Goal: Transaction & Acquisition: Book appointment/travel/reservation

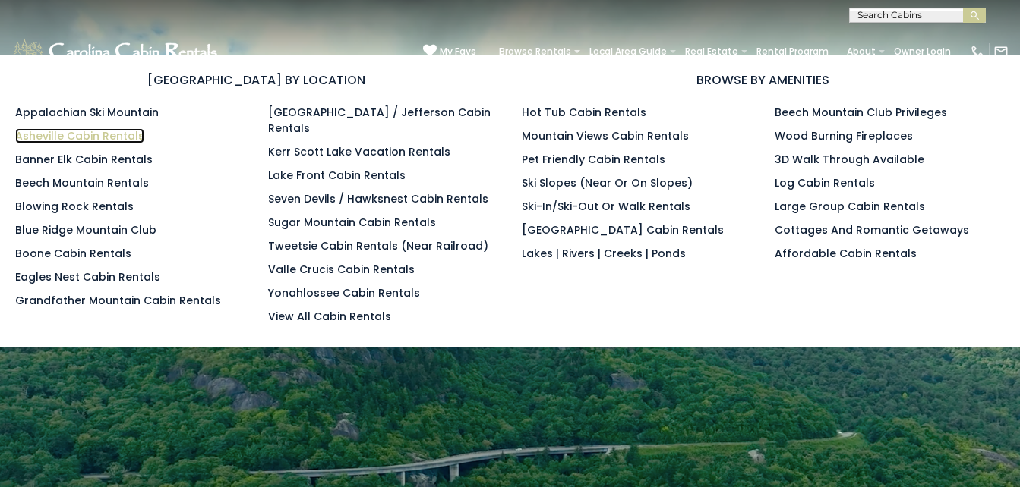
click at [128, 137] on link "Asheville Cabin Rentals" at bounding box center [79, 135] width 129 height 15
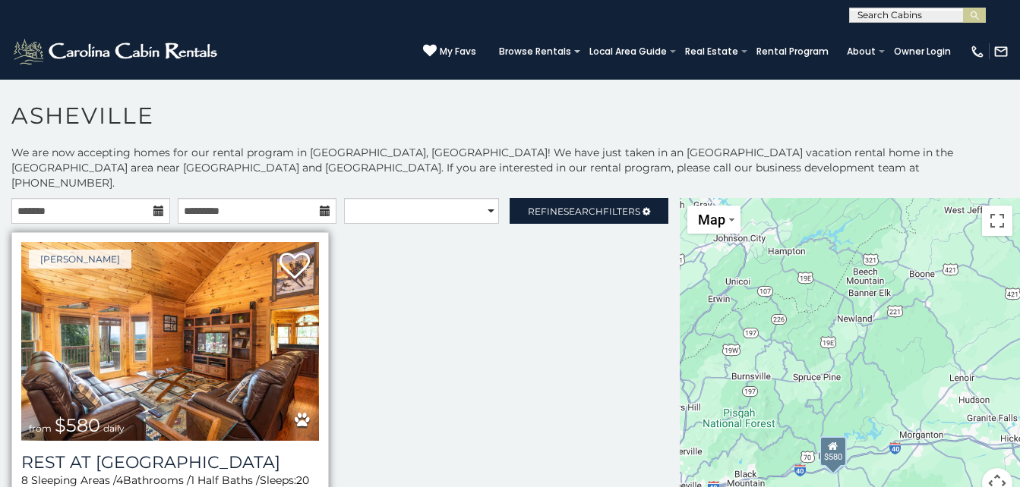
click at [200, 401] on img at bounding box center [170, 341] width 298 height 199
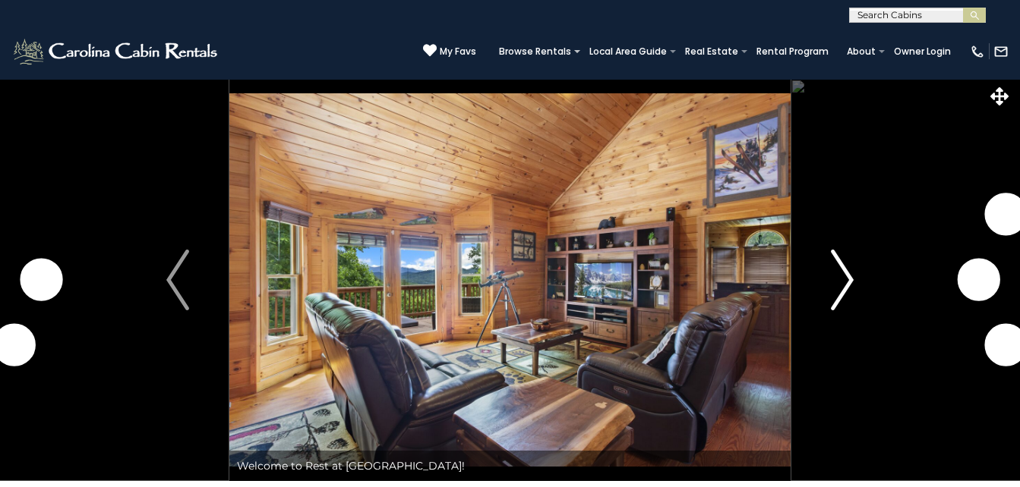
click at [840, 293] on img "Next" at bounding box center [842, 280] width 23 height 61
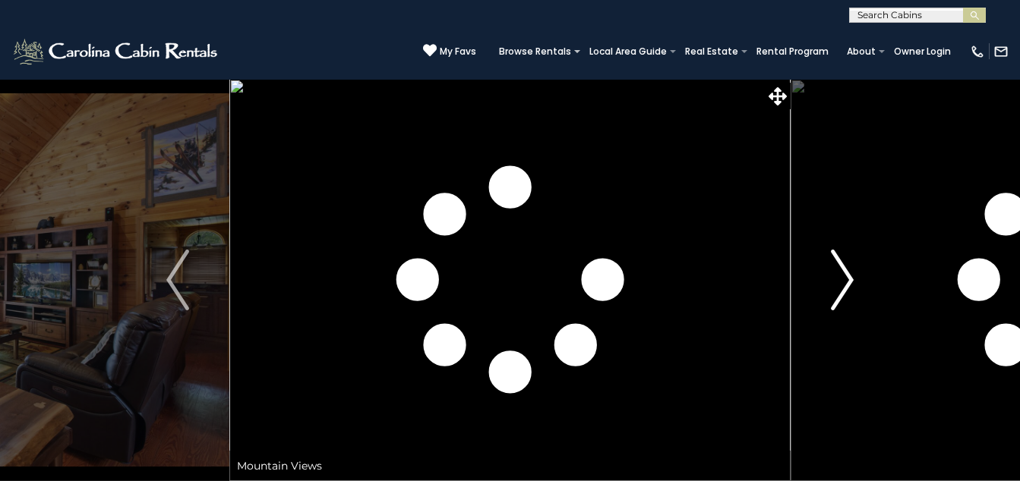
click at [840, 293] on img "Next" at bounding box center [842, 280] width 23 height 61
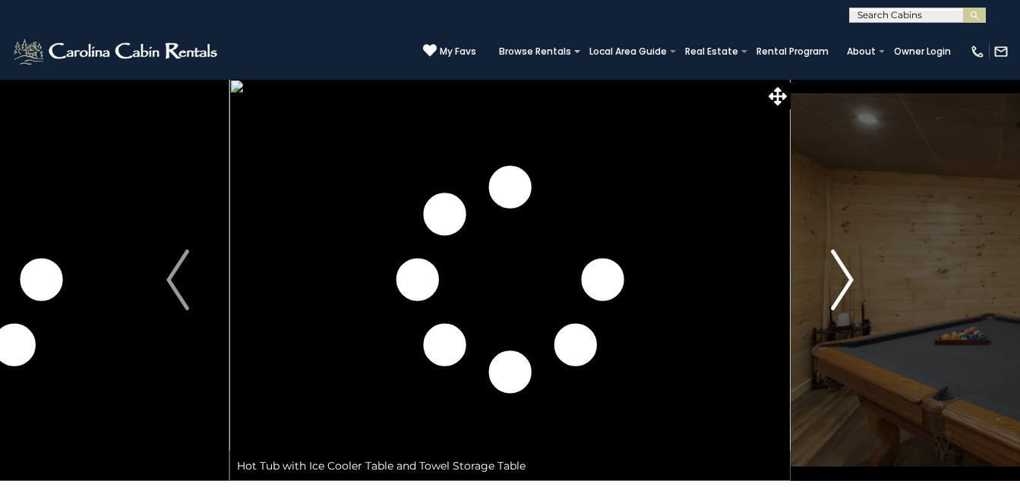
click at [840, 293] on img "Next" at bounding box center [842, 280] width 23 height 61
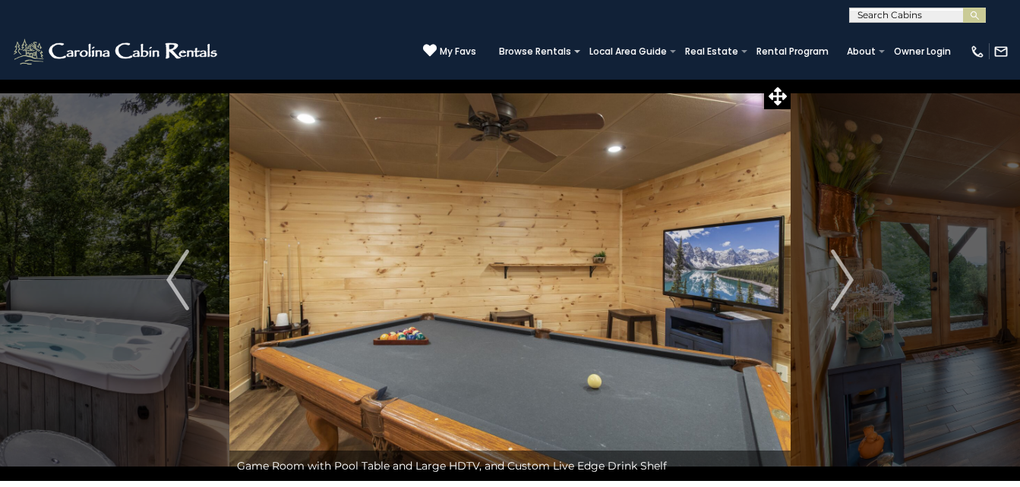
click at [836, 275] on img "Next" at bounding box center [842, 280] width 23 height 61
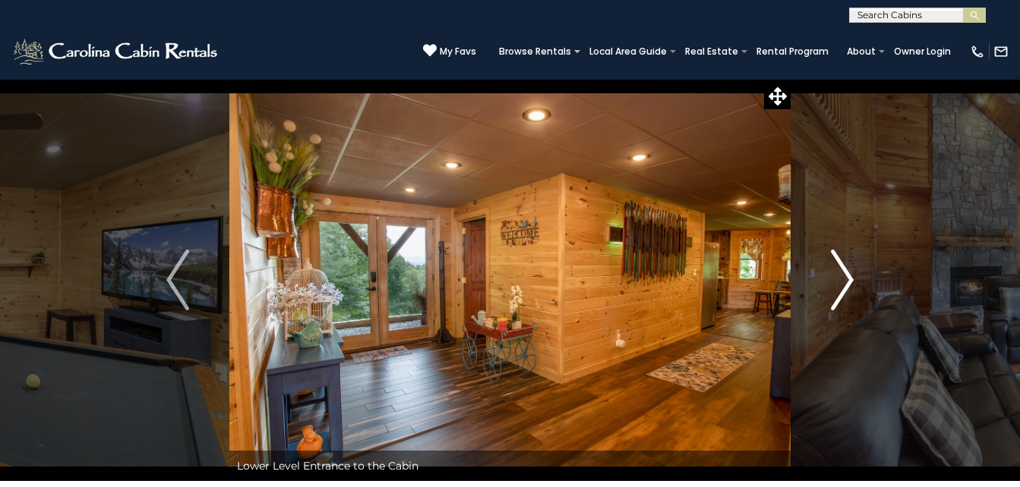
click at [836, 275] on img "Next" at bounding box center [842, 280] width 23 height 61
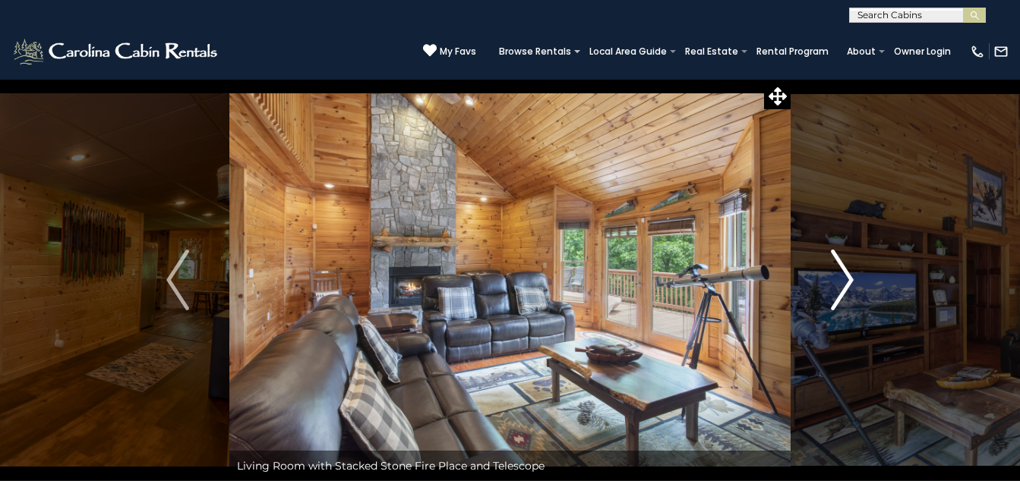
click at [836, 275] on img "Next" at bounding box center [842, 280] width 23 height 61
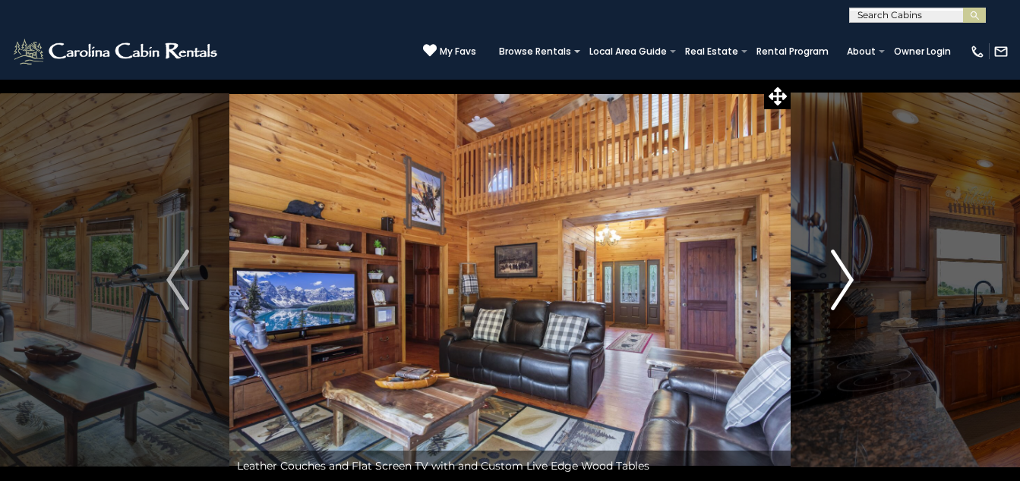
click at [836, 275] on img "Next" at bounding box center [842, 280] width 23 height 61
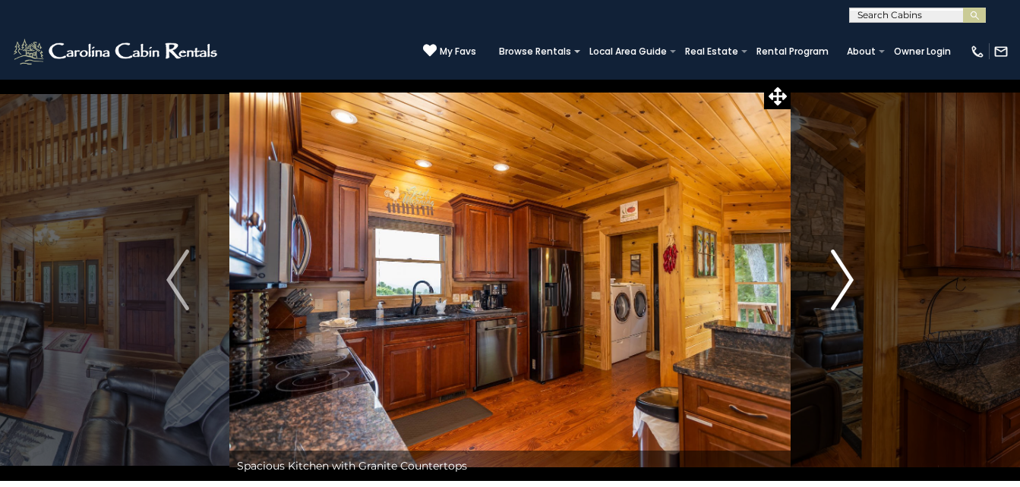
click at [836, 275] on img "Next" at bounding box center [842, 280] width 23 height 61
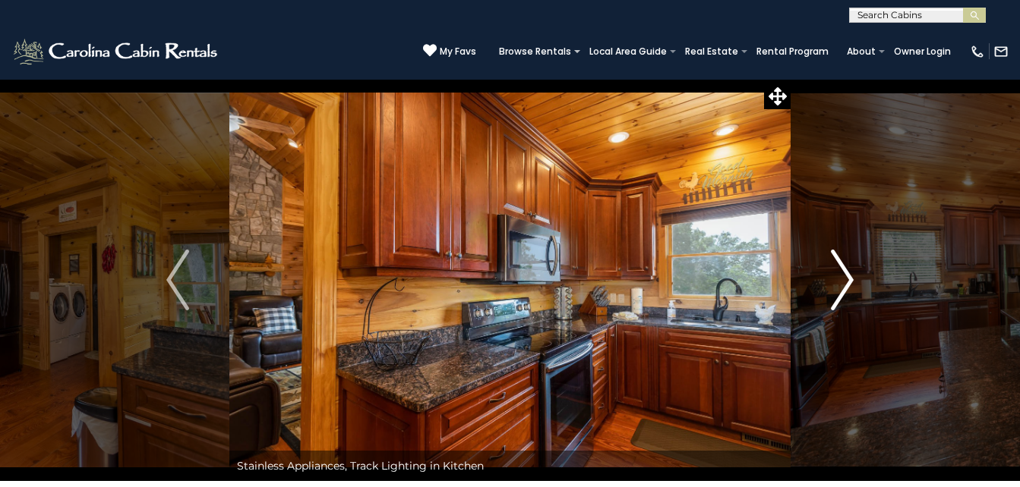
click at [836, 275] on img "Next" at bounding box center [842, 280] width 23 height 61
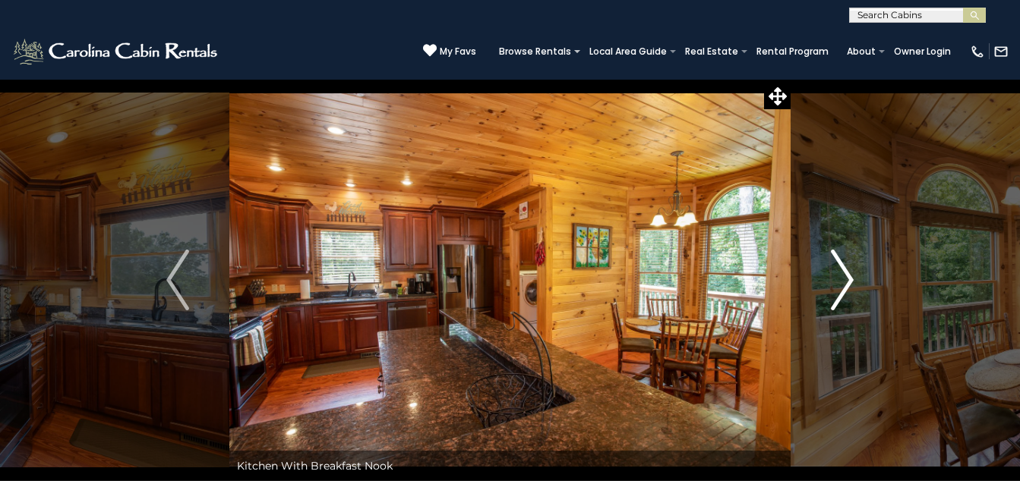
click at [836, 275] on img "Next" at bounding box center [842, 280] width 23 height 61
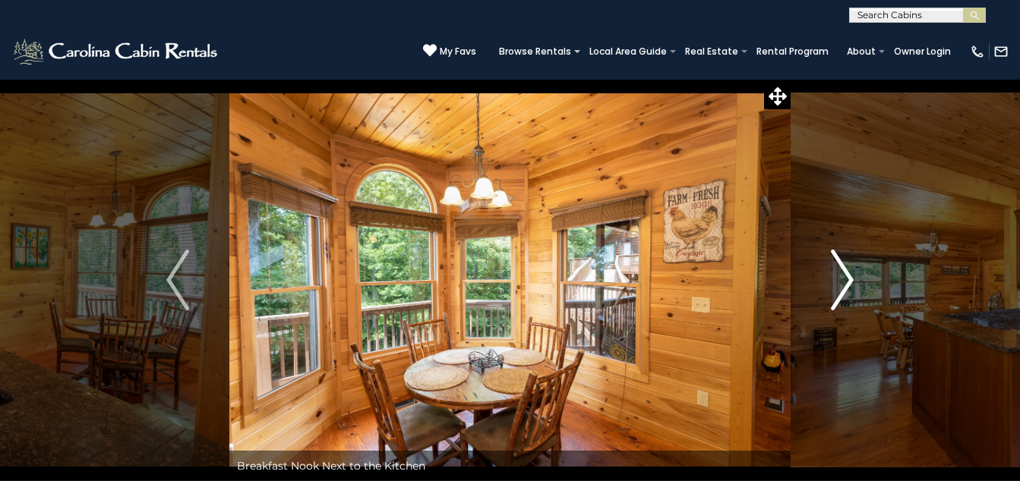
click at [836, 275] on img "Next" at bounding box center [842, 280] width 23 height 61
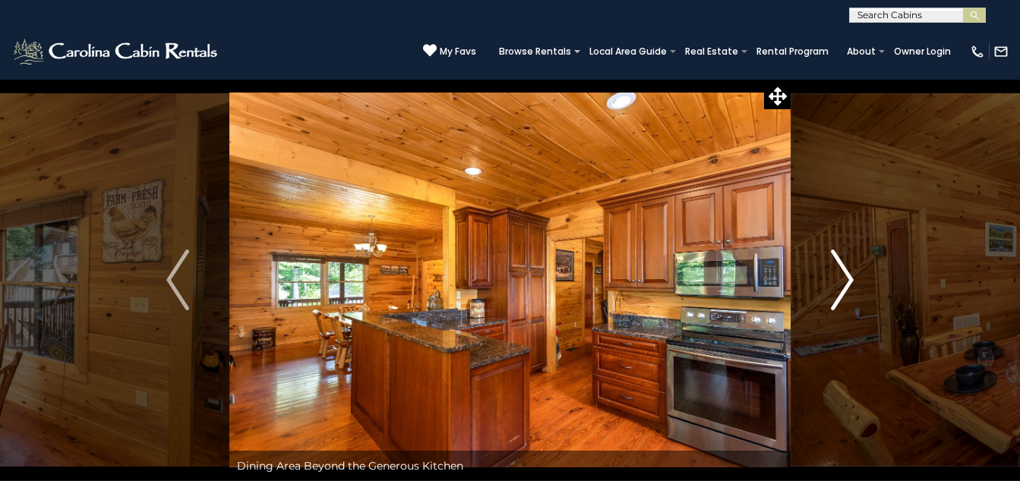
click at [836, 275] on img "Next" at bounding box center [842, 280] width 23 height 61
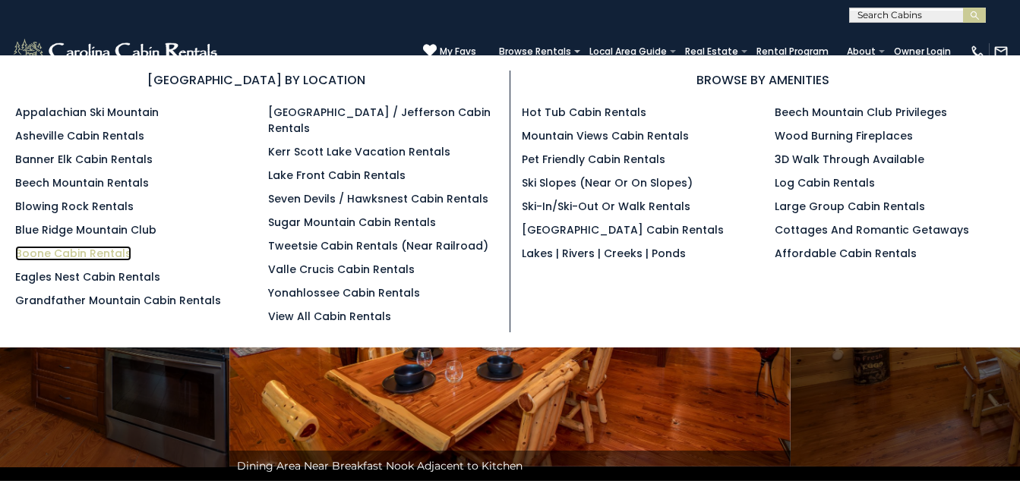
click at [77, 251] on link "Boone Cabin Rentals" at bounding box center [73, 253] width 116 height 15
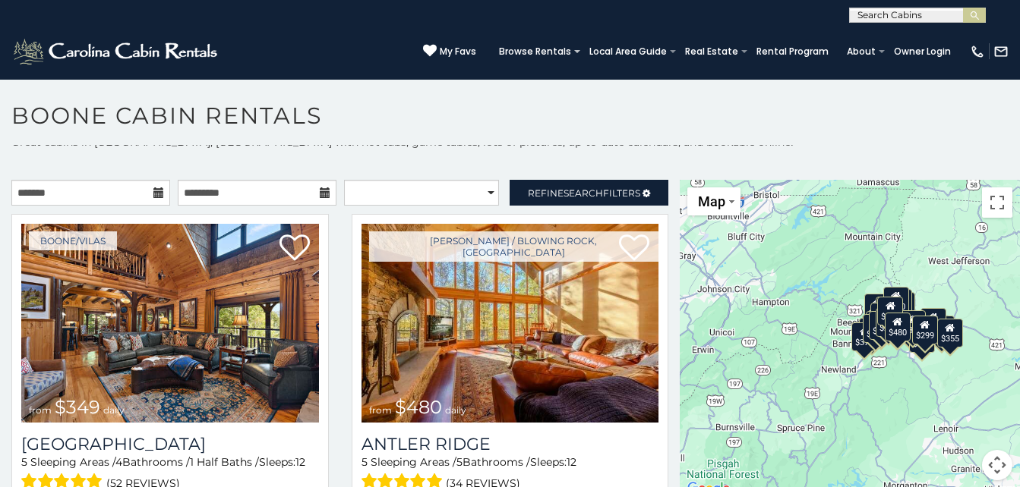
scroll to position [14, 0]
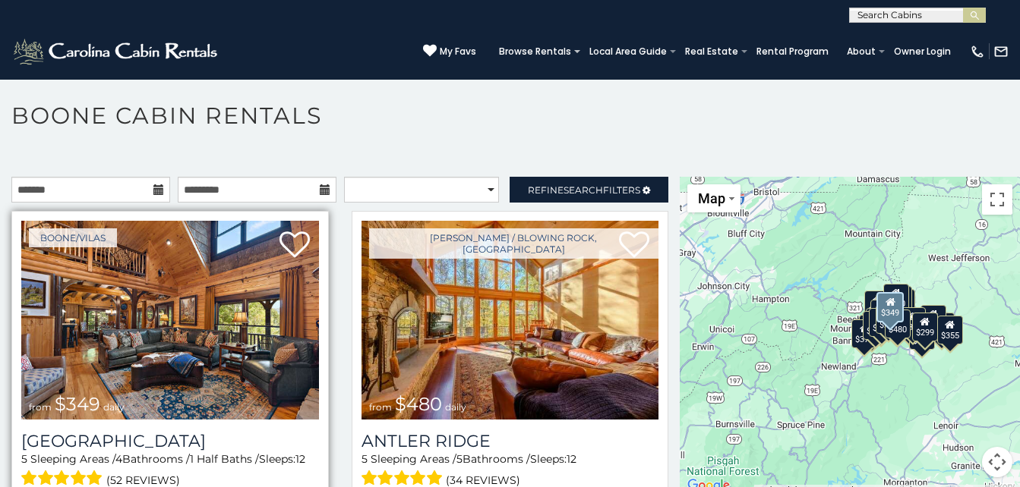
click at [188, 321] on img at bounding box center [170, 320] width 298 height 199
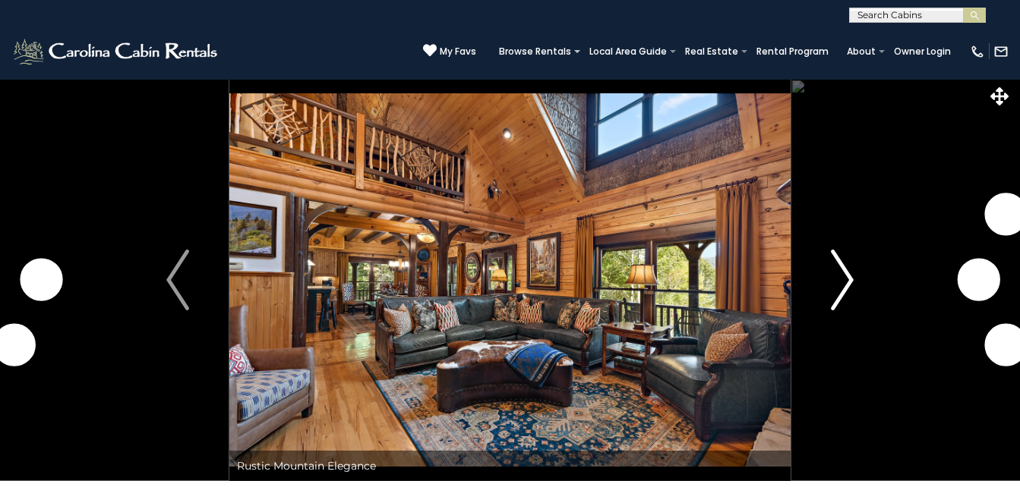
click at [836, 305] on img "Next" at bounding box center [842, 280] width 23 height 61
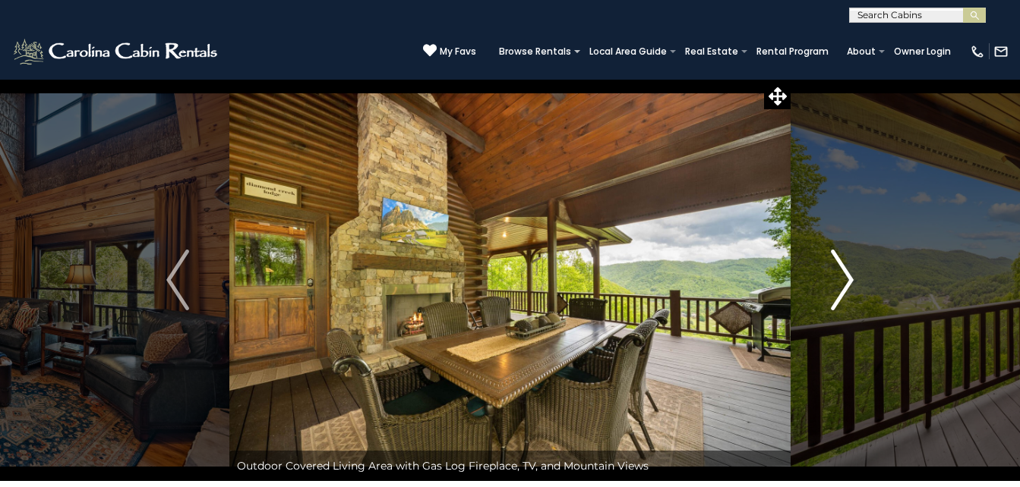
click at [836, 305] on img "Next" at bounding box center [842, 280] width 23 height 61
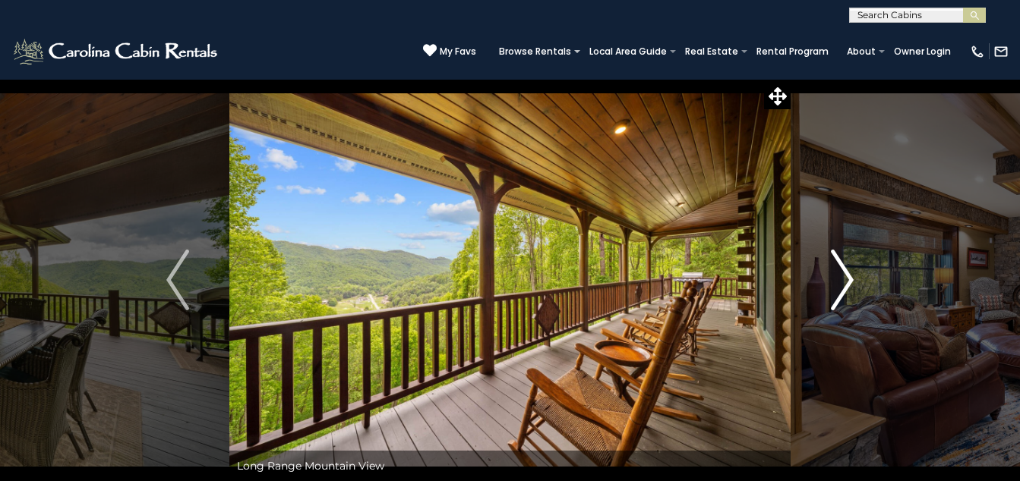
click at [836, 305] on img "Next" at bounding box center [842, 280] width 23 height 61
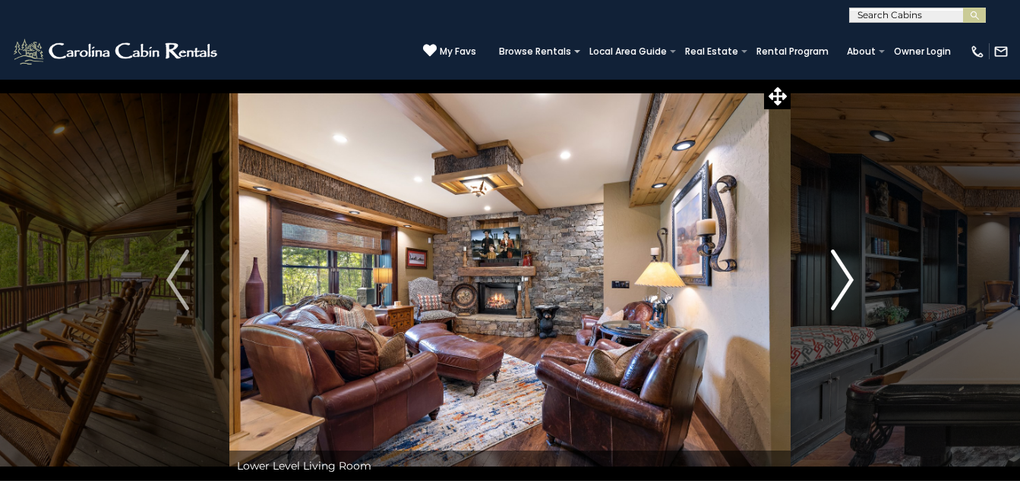
click at [836, 305] on img "Next" at bounding box center [842, 280] width 23 height 61
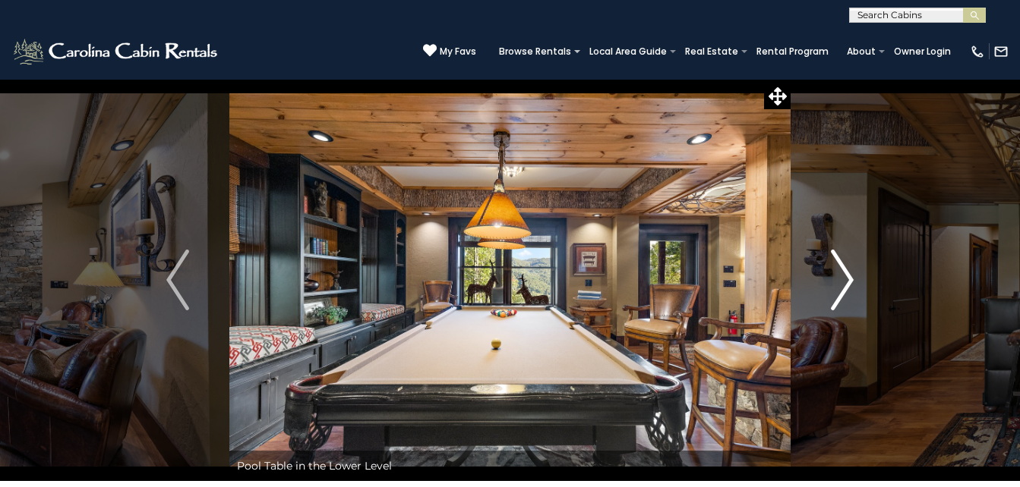
click at [836, 305] on img "Next" at bounding box center [842, 280] width 23 height 61
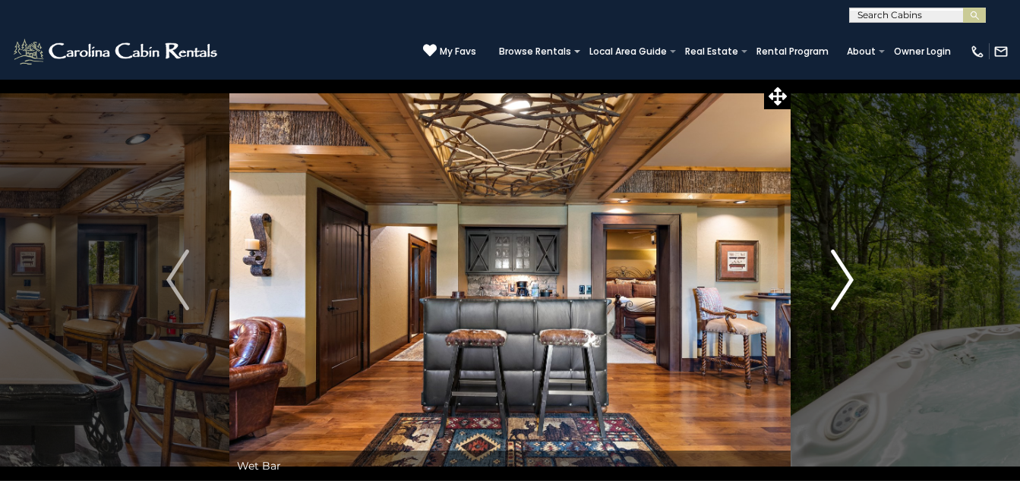
click at [836, 305] on img "Next" at bounding box center [842, 280] width 23 height 61
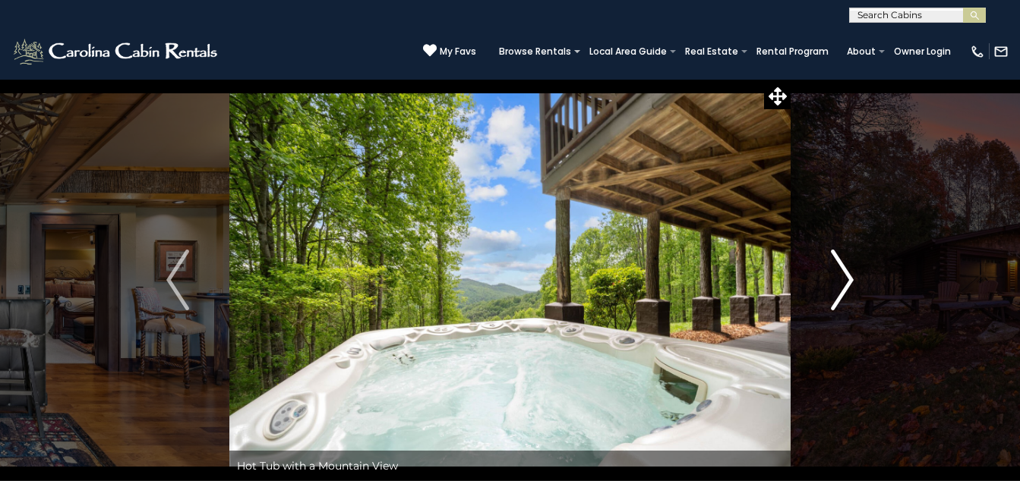
click at [836, 305] on img "Next" at bounding box center [842, 280] width 23 height 61
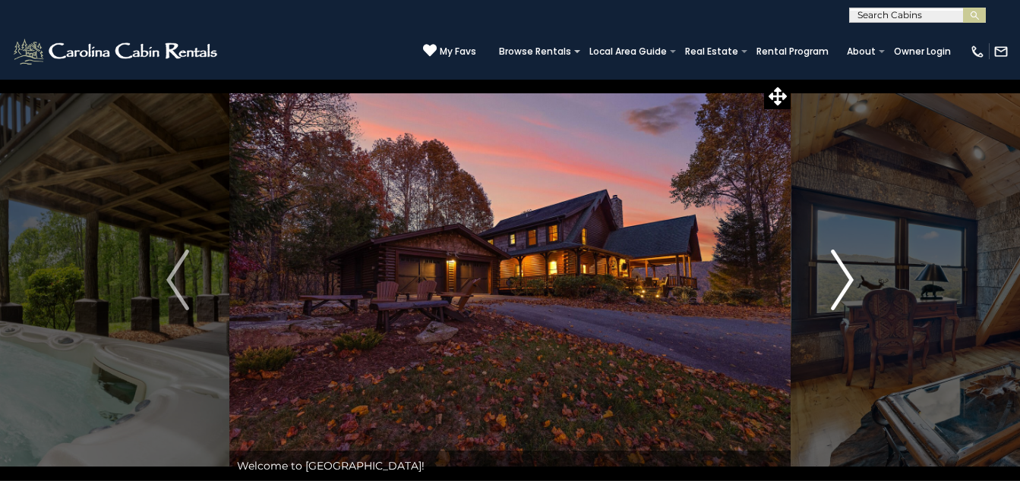
click at [836, 305] on img "Next" at bounding box center [842, 280] width 23 height 61
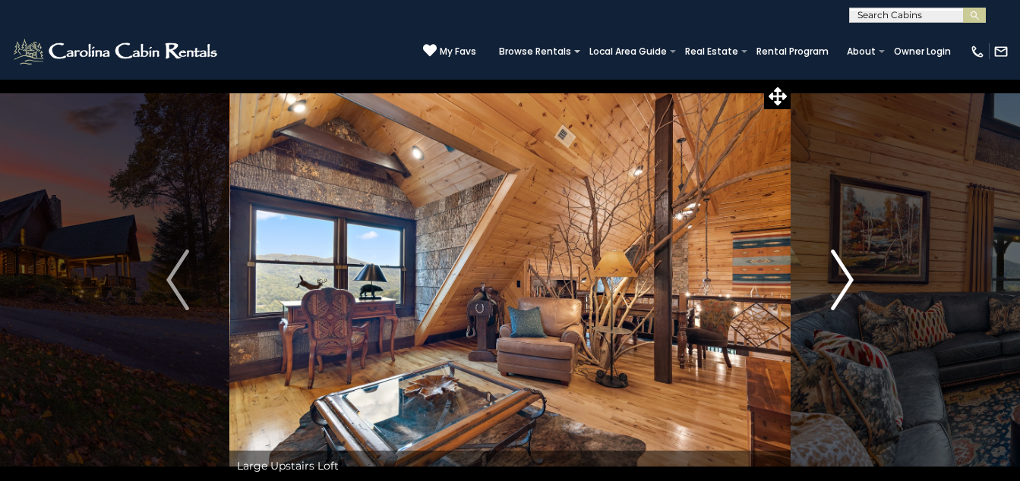
click at [836, 305] on img "Next" at bounding box center [842, 280] width 23 height 61
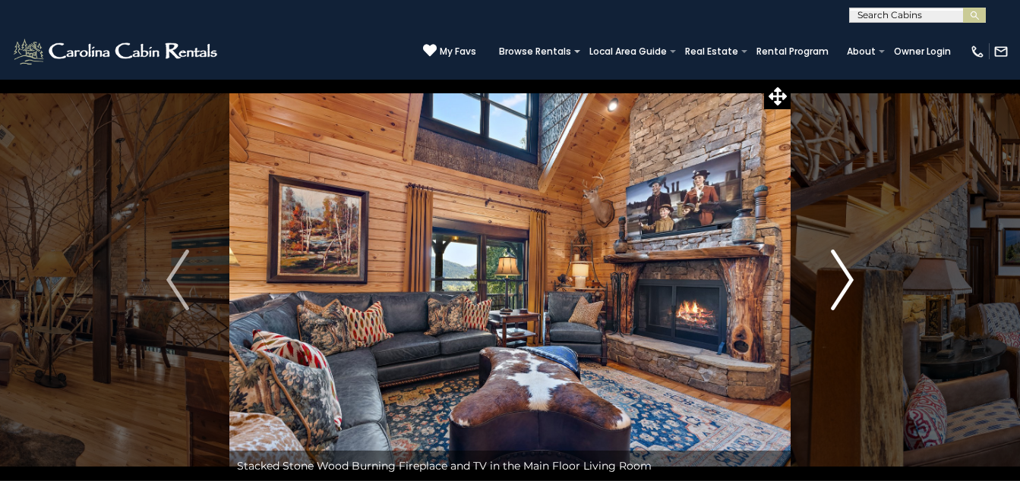
click at [836, 305] on img "Next" at bounding box center [842, 280] width 23 height 61
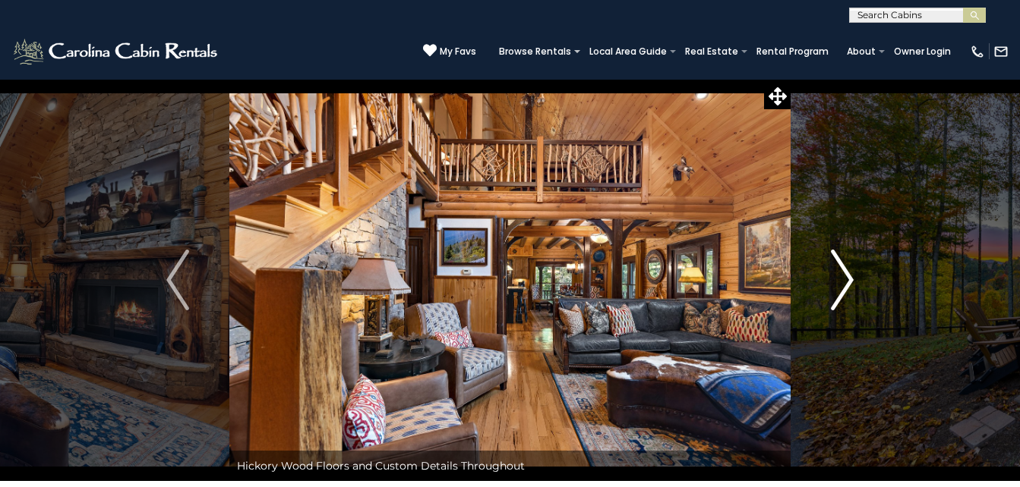
click at [836, 305] on img "Next" at bounding box center [842, 280] width 23 height 61
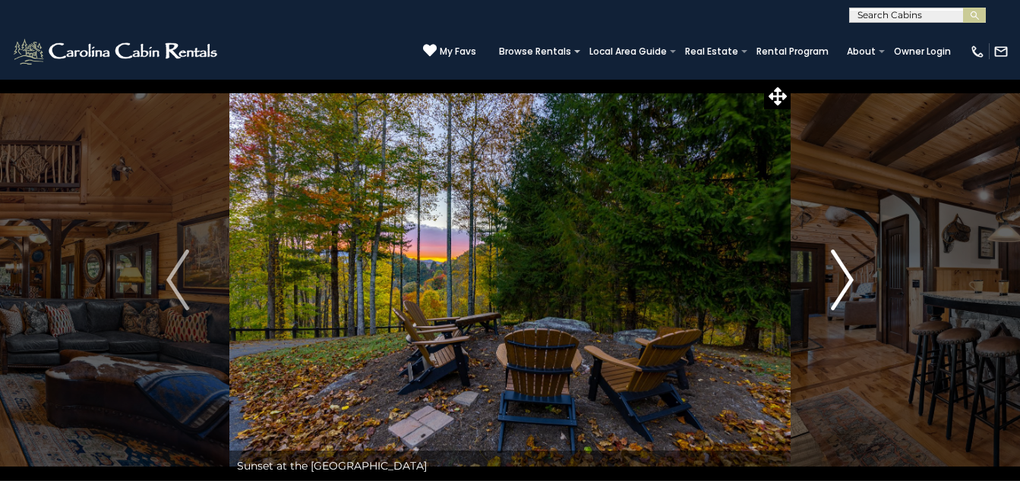
click at [836, 305] on img "Next" at bounding box center [842, 280] width 23 height 61
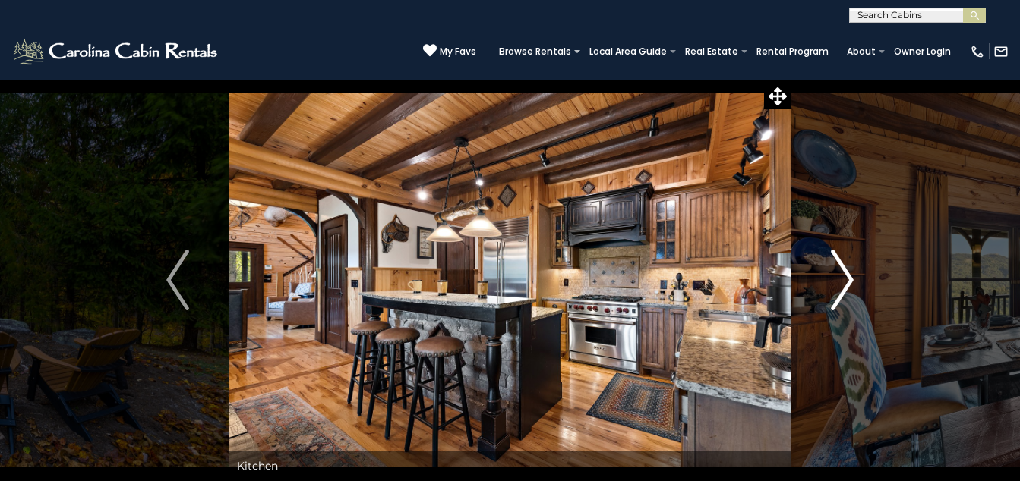
click at [836, 305] on img "Next" at bounding box center [842, 280] width 23 height 61
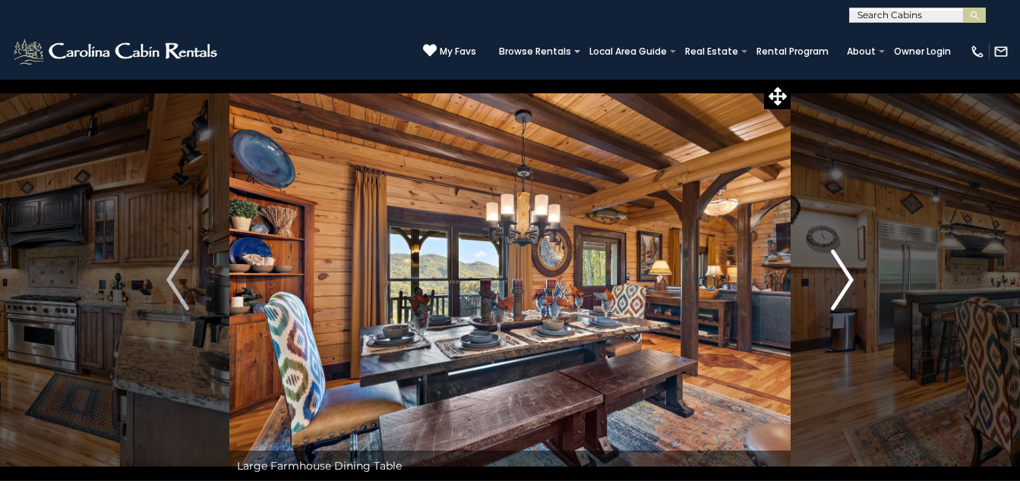
click at [836, 305] on img "Next" at bounding box center [842, 280] width 23 height 61
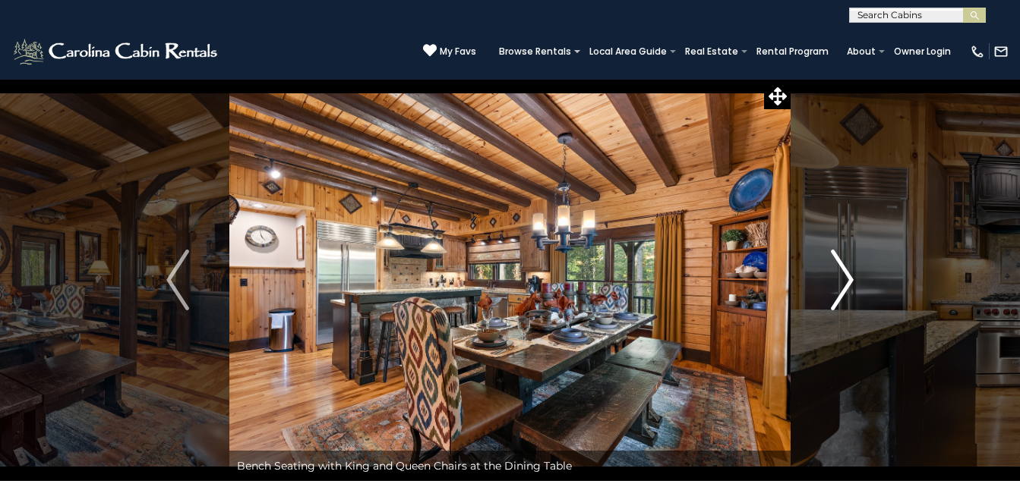
click at [836, 305] on img "Next" at bounding box center [842, 280] width 23 height 61
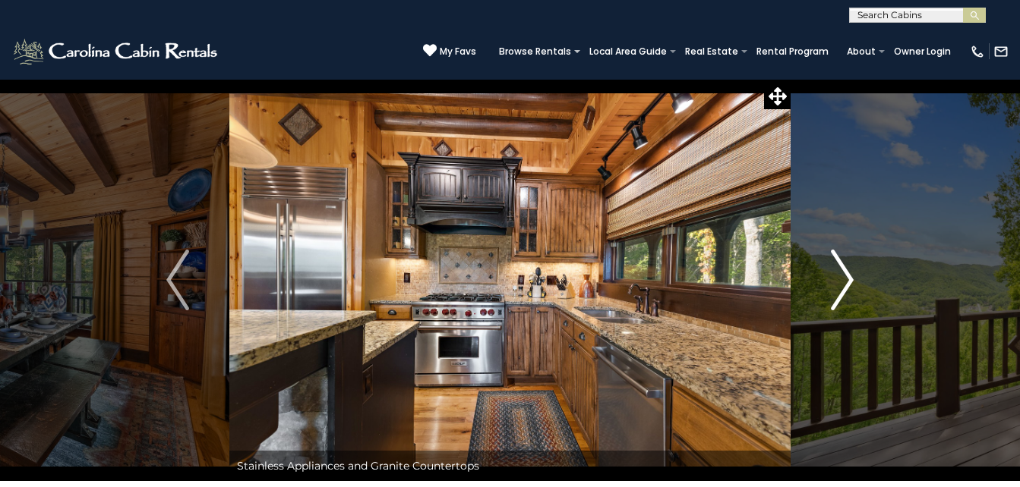
click at [836, 305] on img "Next" at bounding box center [842, 280] width 23 height 61
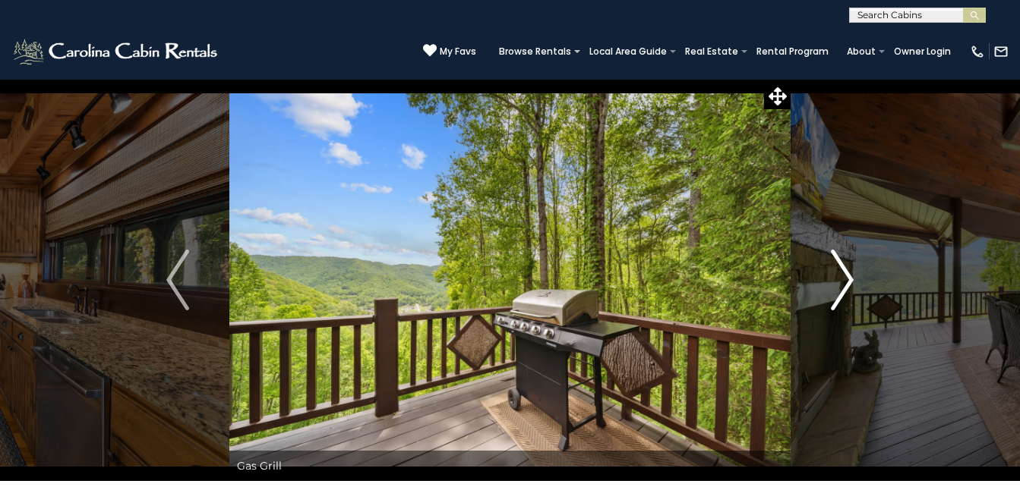
click at [836, 305] on img "Next" at bounding box center [842, 280] width 23 height 61
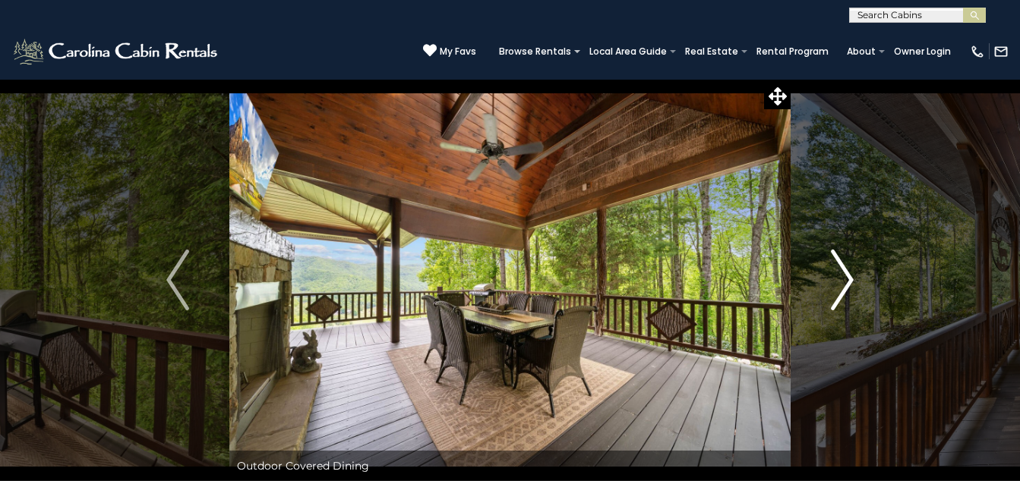
click at [836, 305] on img "Next" at bounding box center [842, 280] width 23 height 61
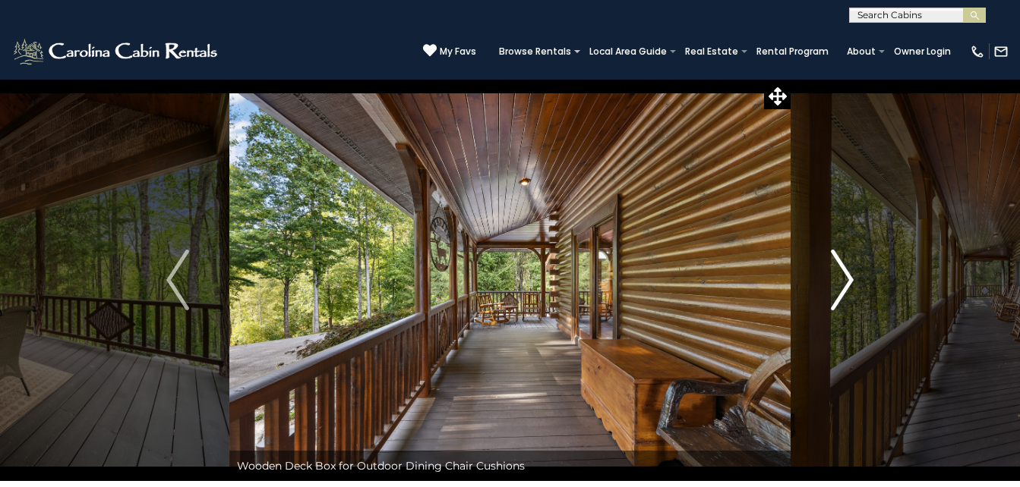
click at [836, 305] on img "Next" at bounding box center [842, 280] width 23 height 61
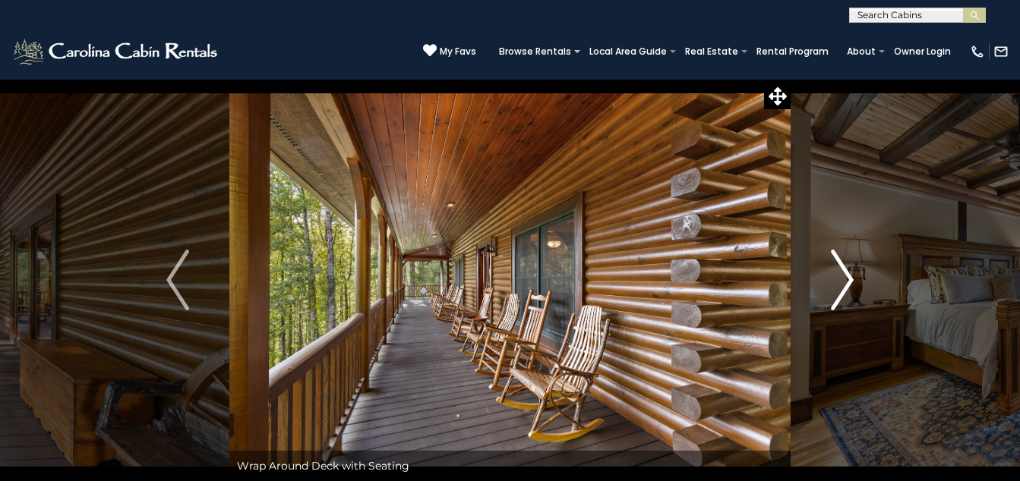
click at [836, 305] on img "Next" at bounding box center [842, 280] width 23 height 61
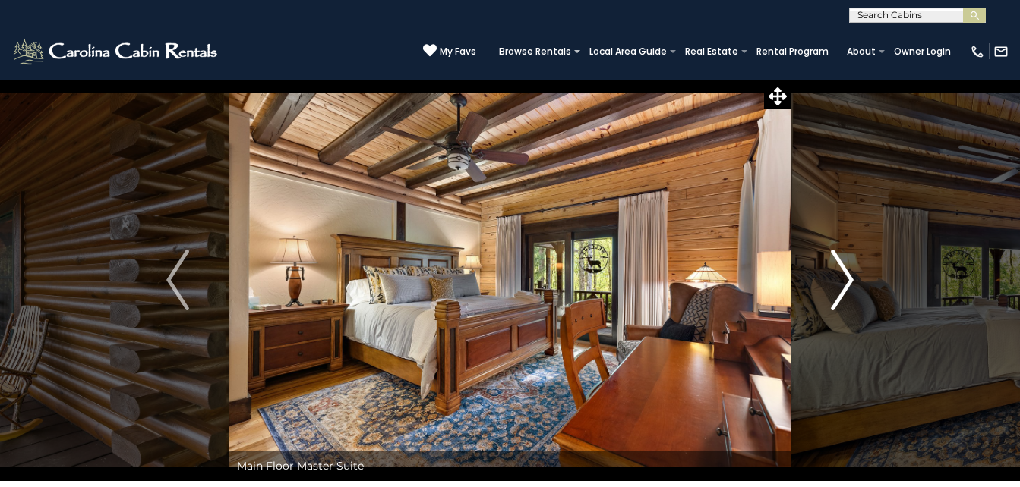
click at [836, 305] on img "Next" at bounding box center [842, 280] width 23 height 61
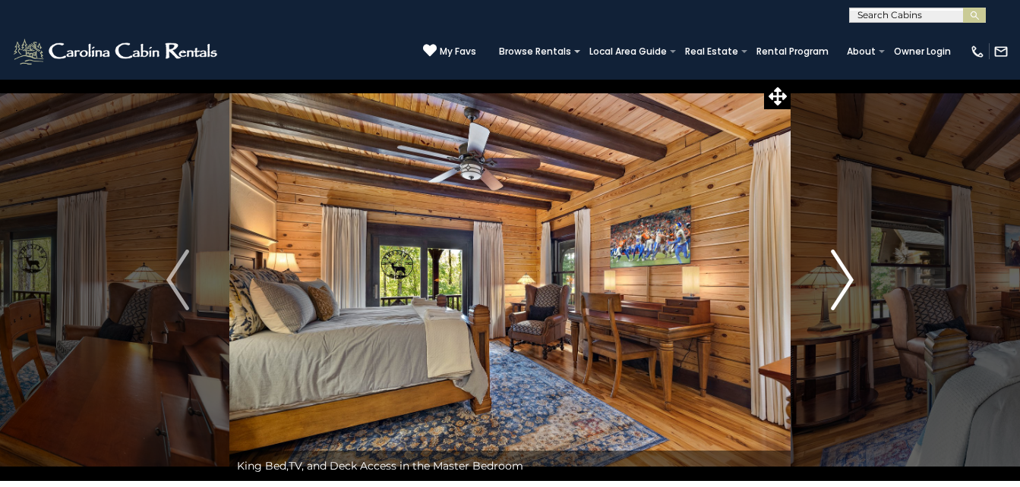
click at [836, 305] on img "Next" at bounding box center [842, 280] width 23 height 61
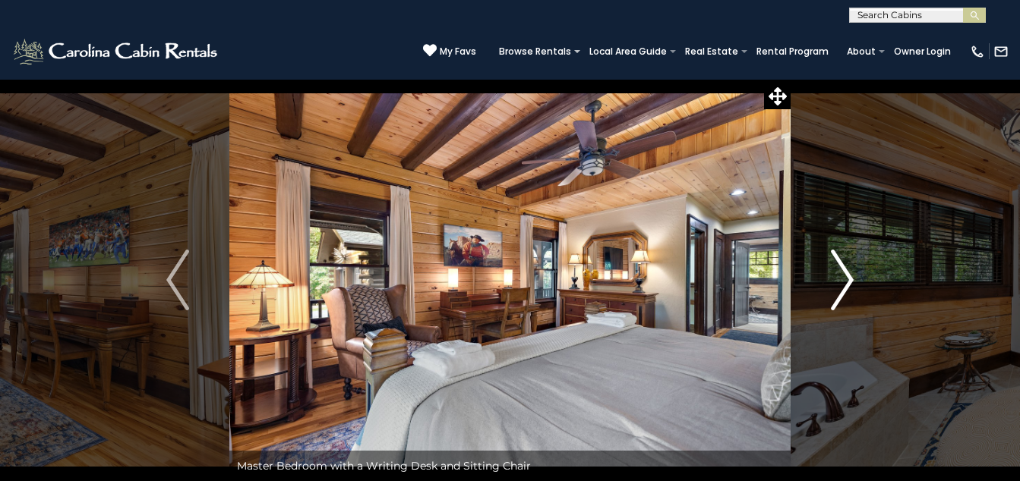
click at [836, 305] on img "Next" at bounding box center [842, 280] width 23 height 61
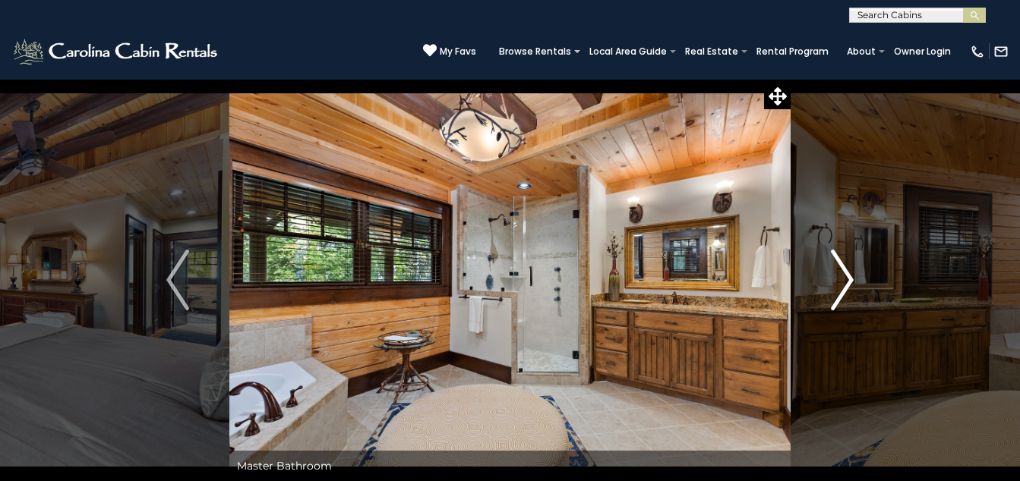
click at [836, 305] on img "Next" at bounding box center [842, 280] width 23 height 61
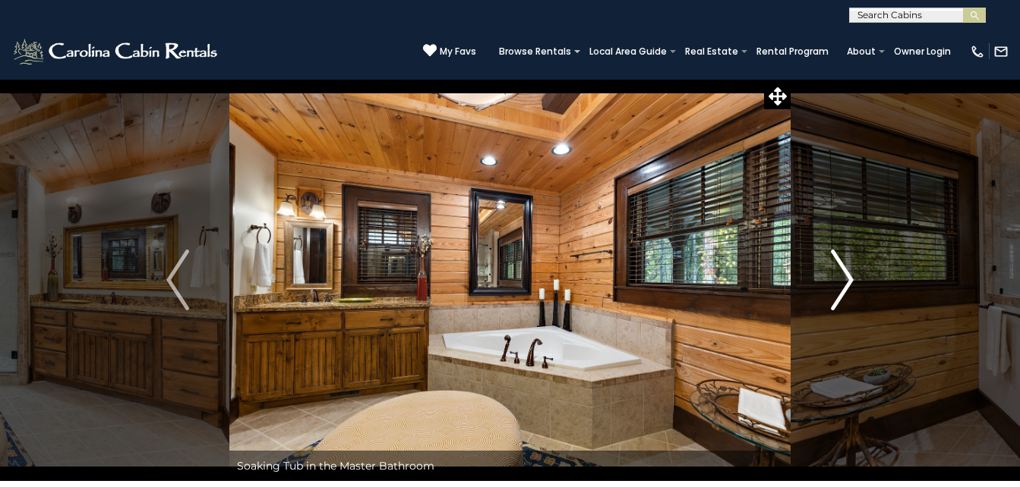
click at [836, 305] on img "Next" at bounding box center [842, 280] width 23 height 61
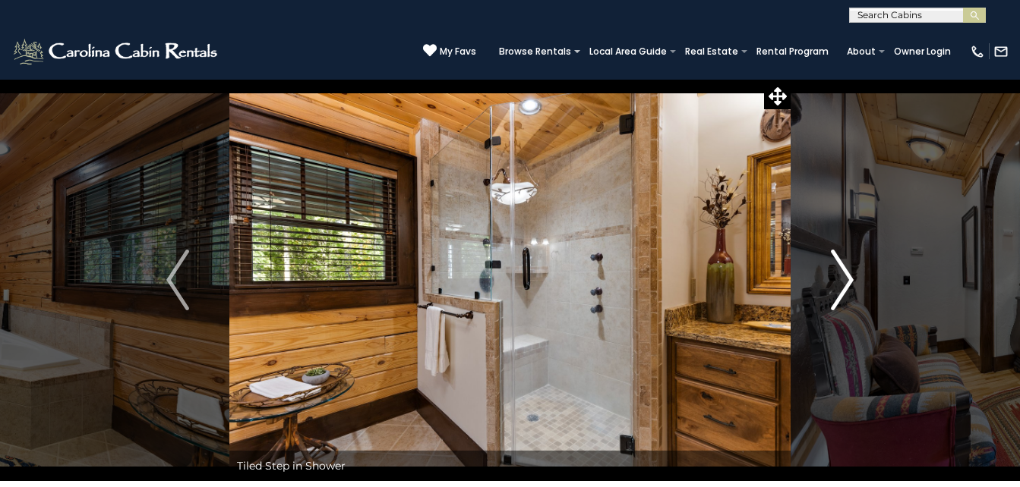
click at [836, 305] on img "Next" at bounding box center [842, 280] width 23 height 61
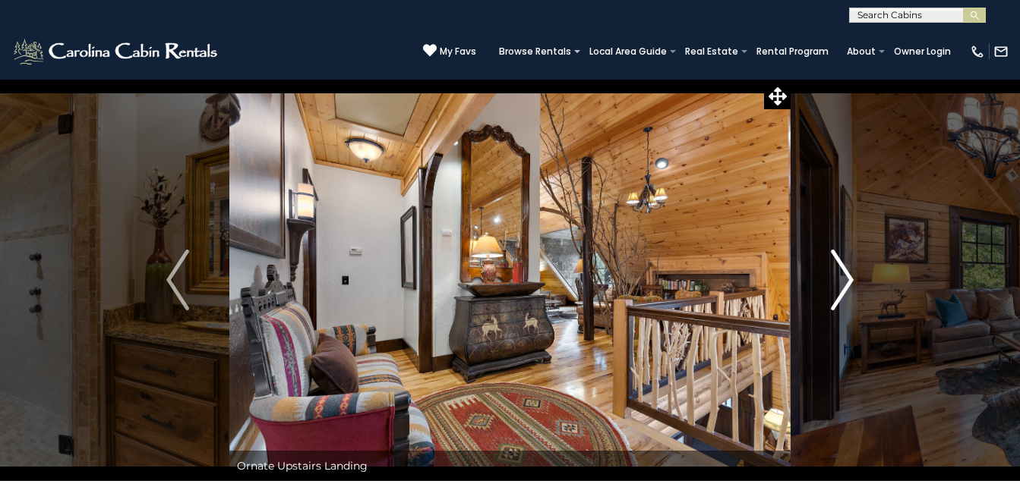
click at [836, 305] on img "Next" at bounding box center [842, 280] width 23 height 61
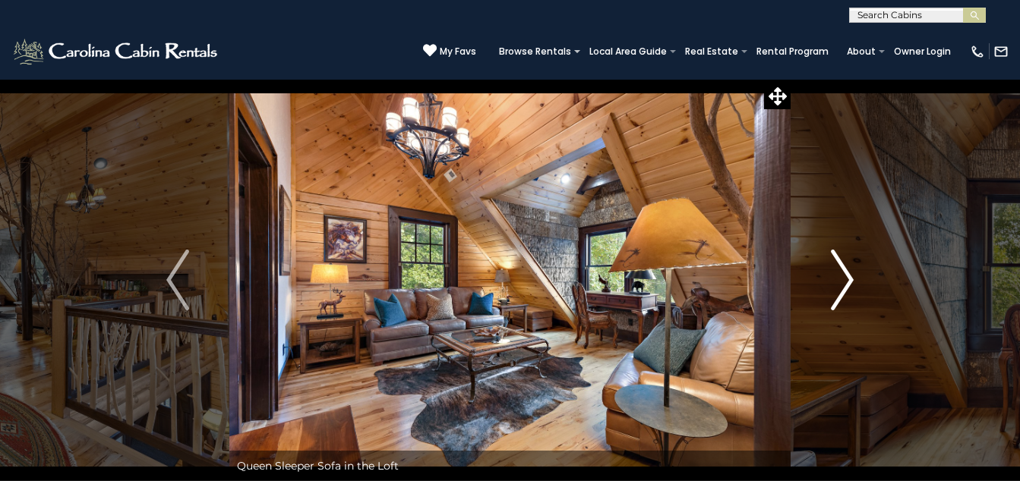
click at [836, 305] on img "Next" at bounding box center [842, 280] width 23 height 61
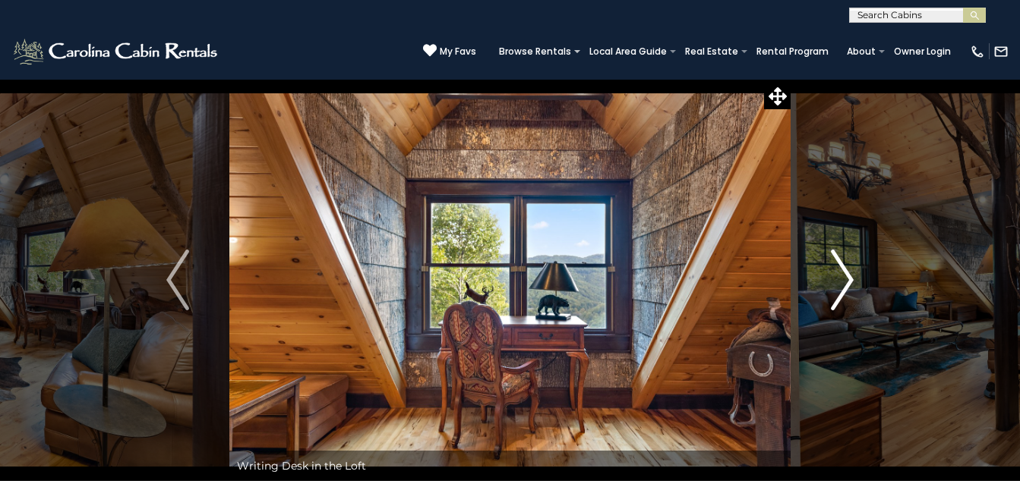
click at [836, 305] on img "Next" at bounding box center [842, 280] width 23 height 61
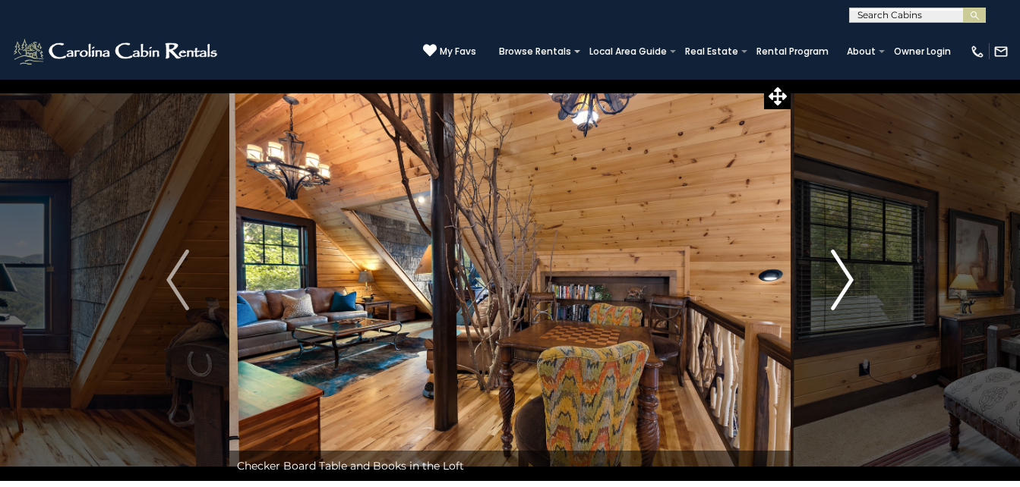
click at [836, 305] on img "Next" at bounding box center [842, 280] width 23 height 61
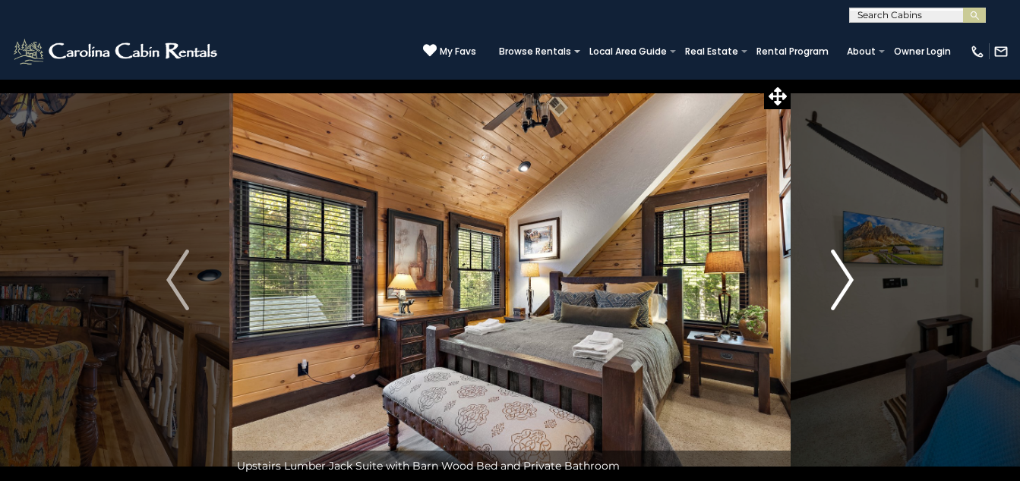
click at [836, 305] on img "Next" at bounding box center [842, 280] width 23 height 61
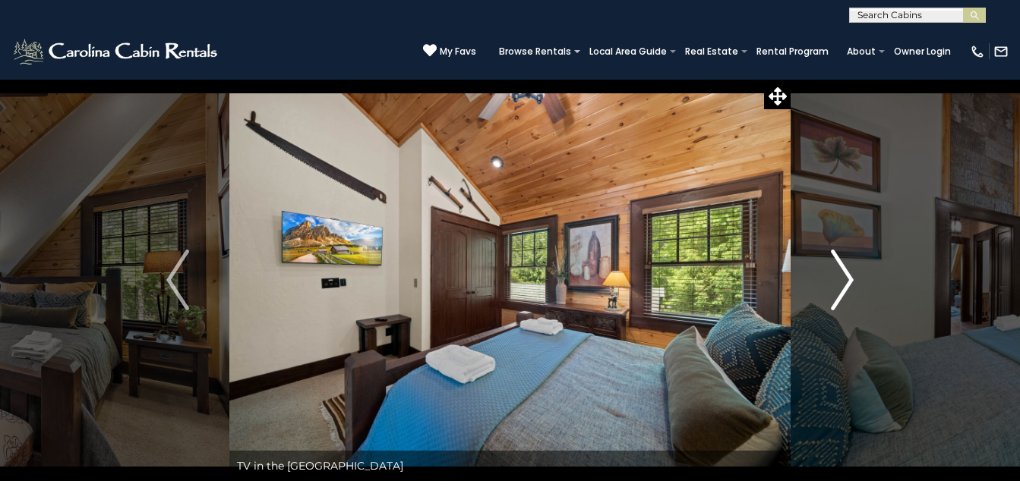
click at [836, 305] on img "Next" at bounding box center [842, 280] width 23 height 61
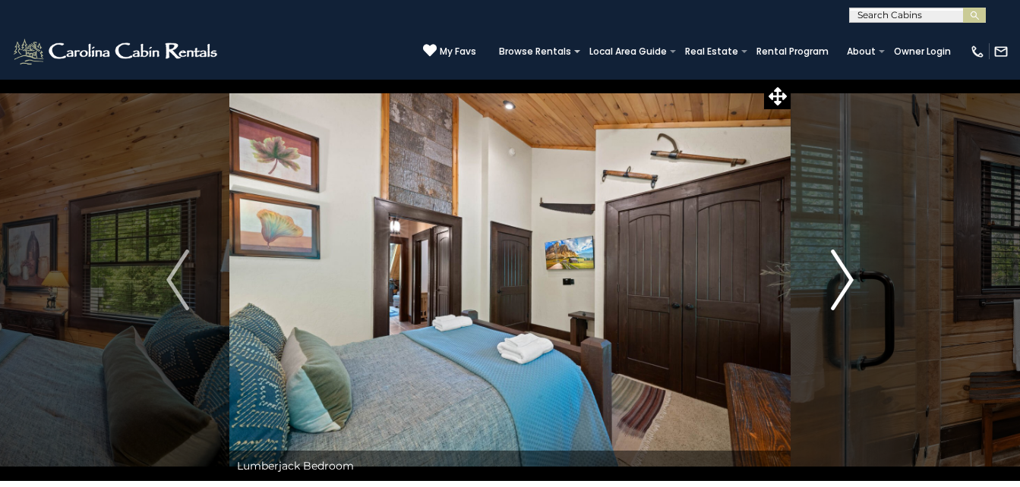
click at [836, 305] on img "Next" at bounding box center [842, 280] width 23 height 61
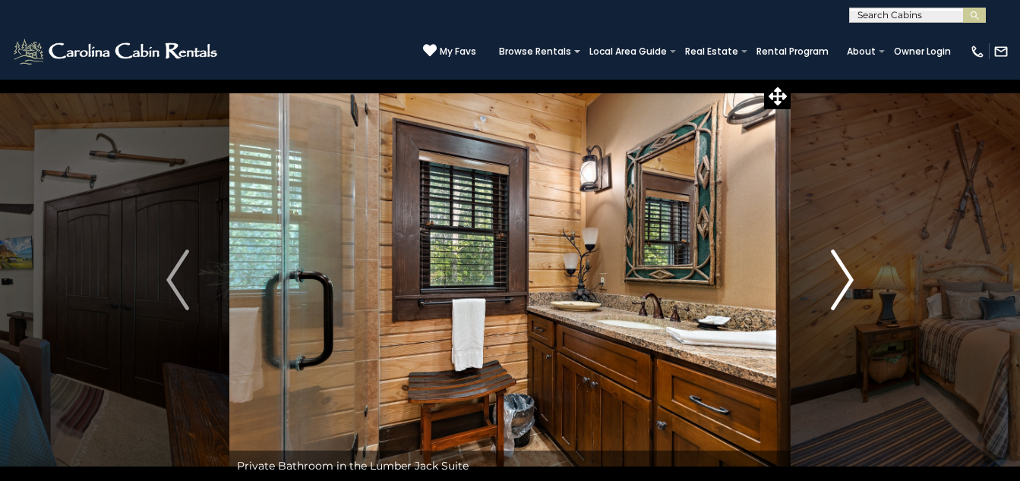
click at [836, 305] on img "Next" at bounding box center [842, 280] width 23 height 61
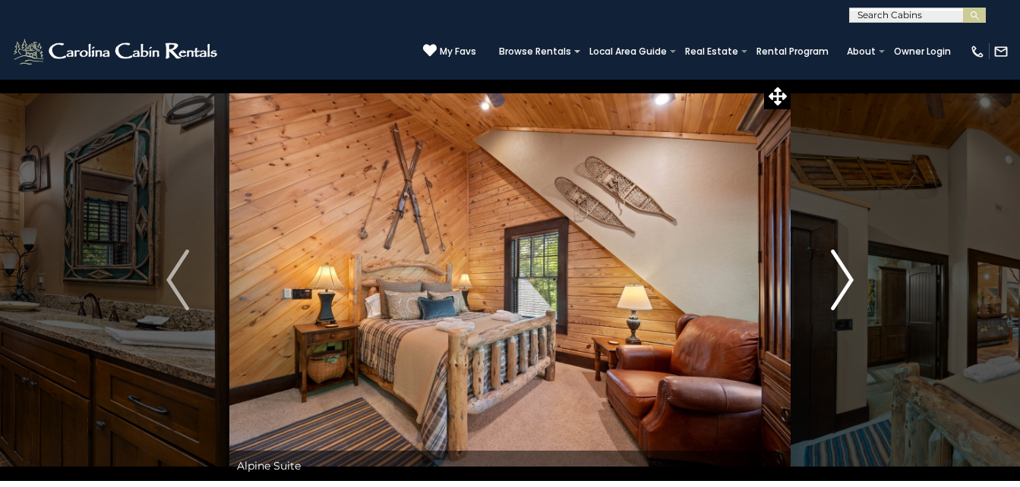
click at [836, 305] on img "Next" at bounding box center [842, 280] width 23 height 61
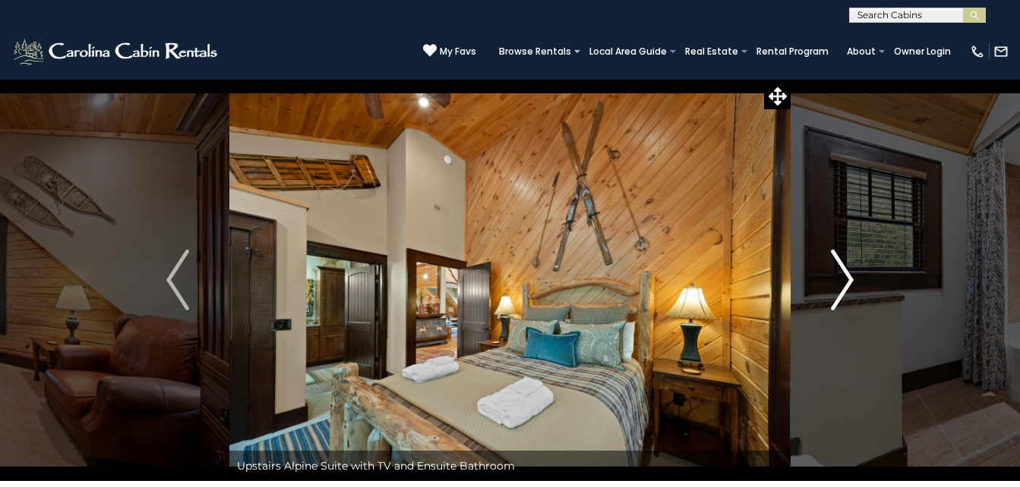
click at [836, 305] on img "Next" at bounding box center [842, 280] width 23 height 61
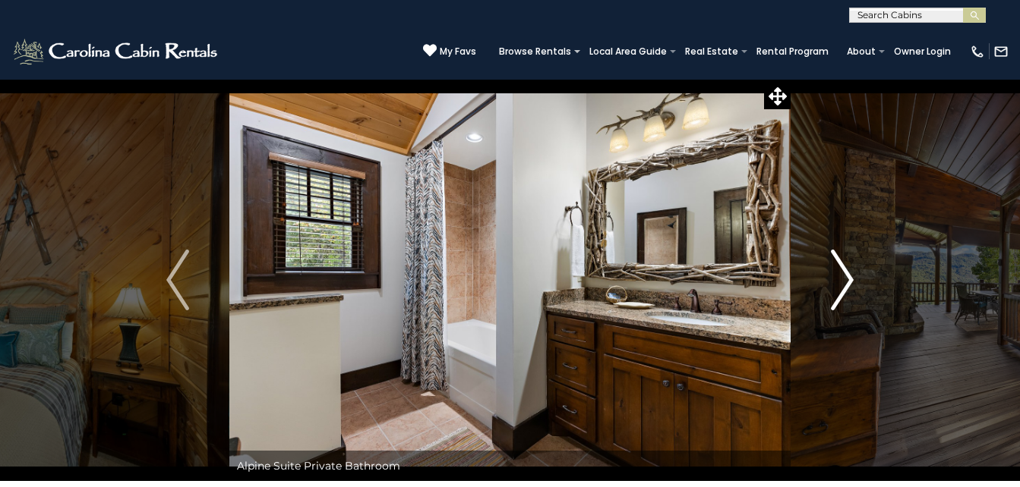
click at [836, 305] on img "Next" at bounding box center [842, 280] width 23 height 61
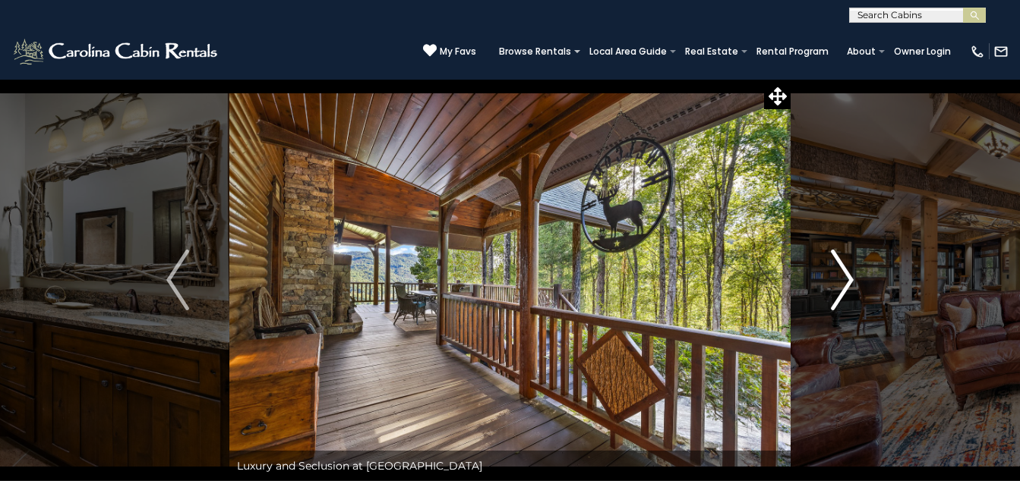
click at [836, 305] on img "Next" at bounding box center [842, 280] width 23 height 61
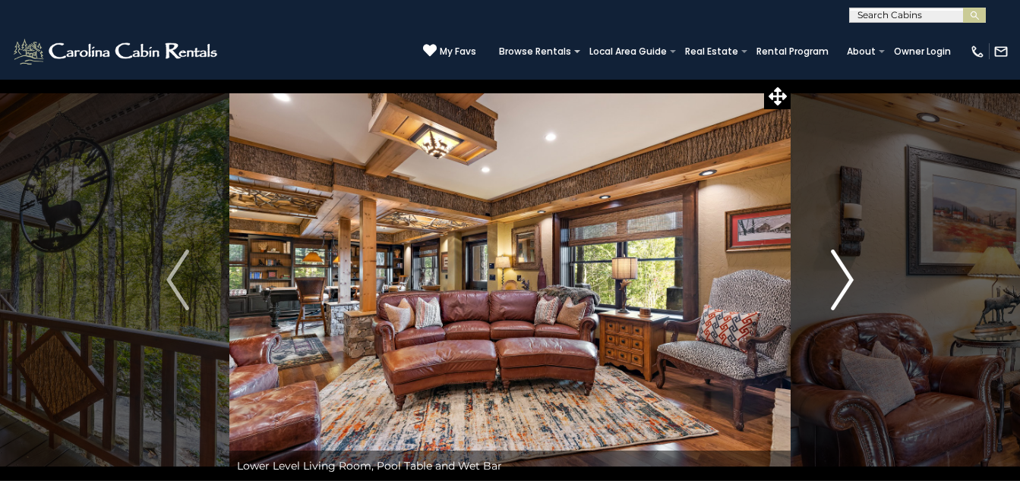
click at [836, 305] on img "Next" at bounding box center [842, 280] width 23 height 61
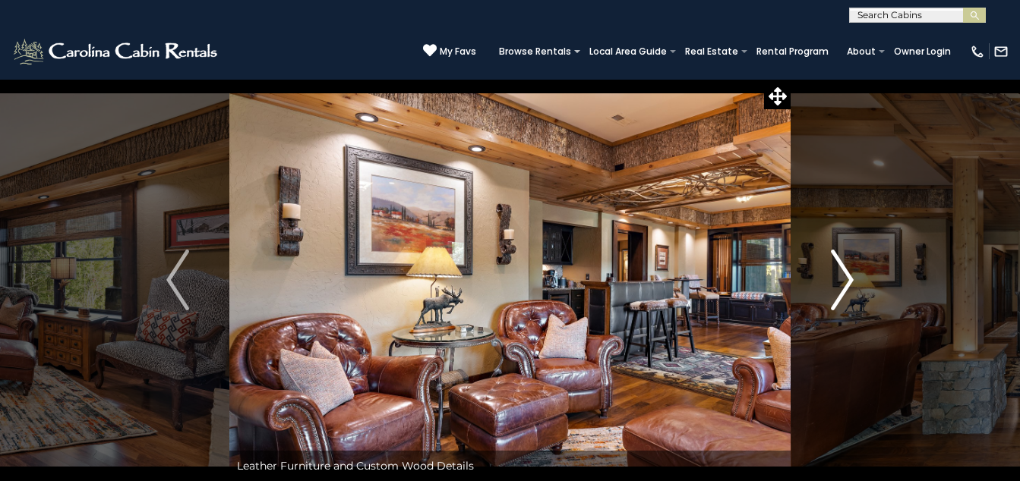
click at [836, 305] on img "Next" at bounding box center [842, 280] width 23 height 61
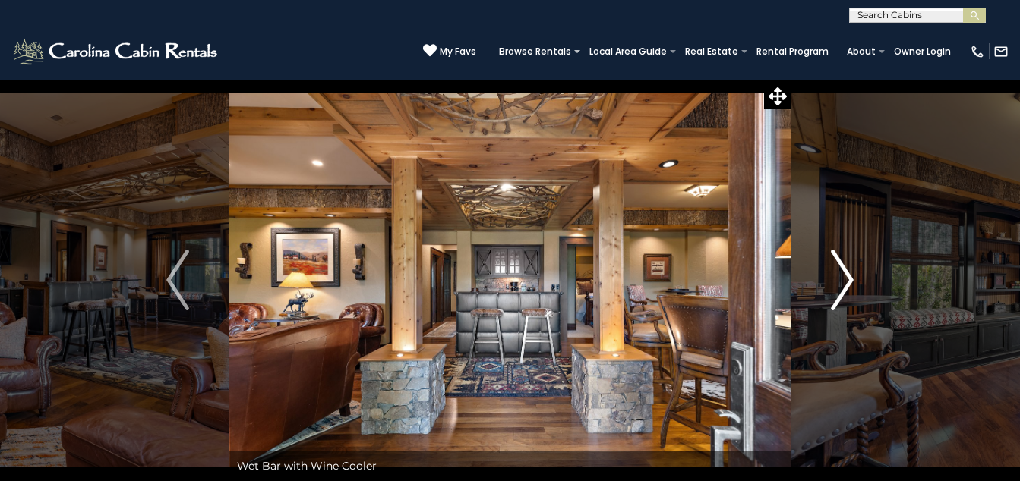
click at [836, 305] on img "Next" at bounding box center [842, 280] width 23 height 61
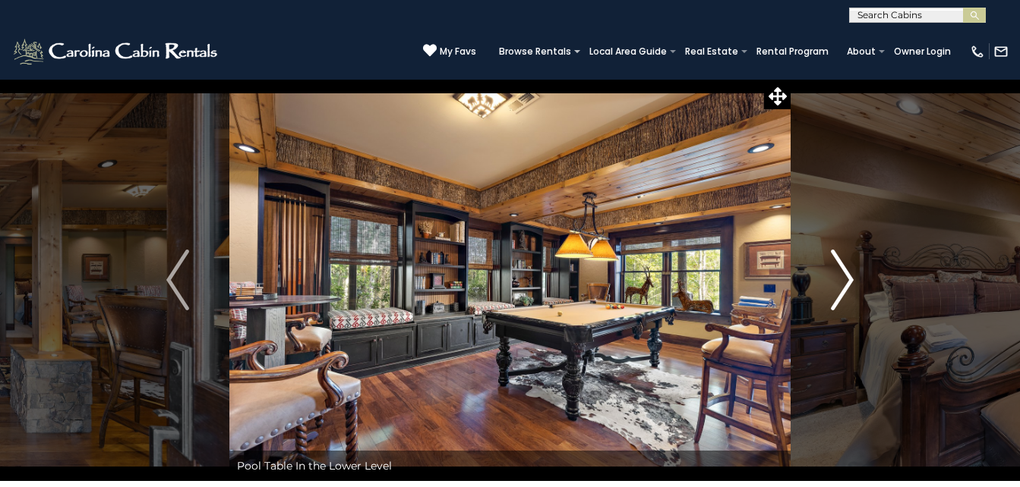
click at [836, 305] on img "Next" at bounding box center [842, 280] width 23 height 61
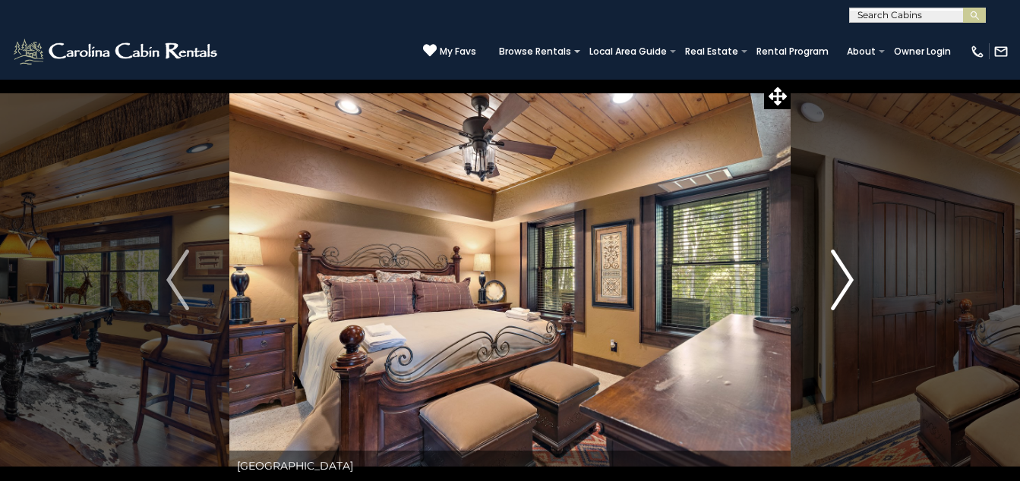
click at [836, 305] on img "Next" at bounding box center [842, 280] width 23 height 61
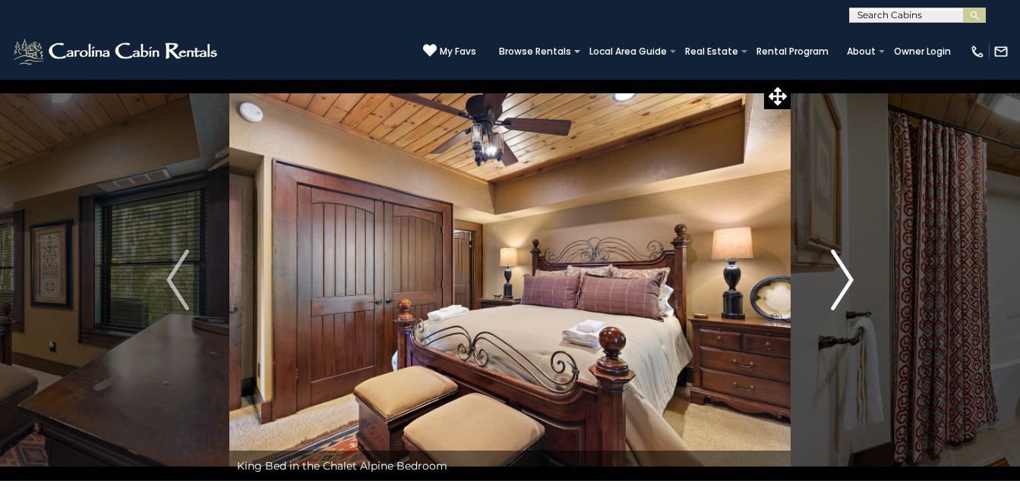
click at [836, 305] on img "Next" at bounding box center [842, 280] width 23 height 61
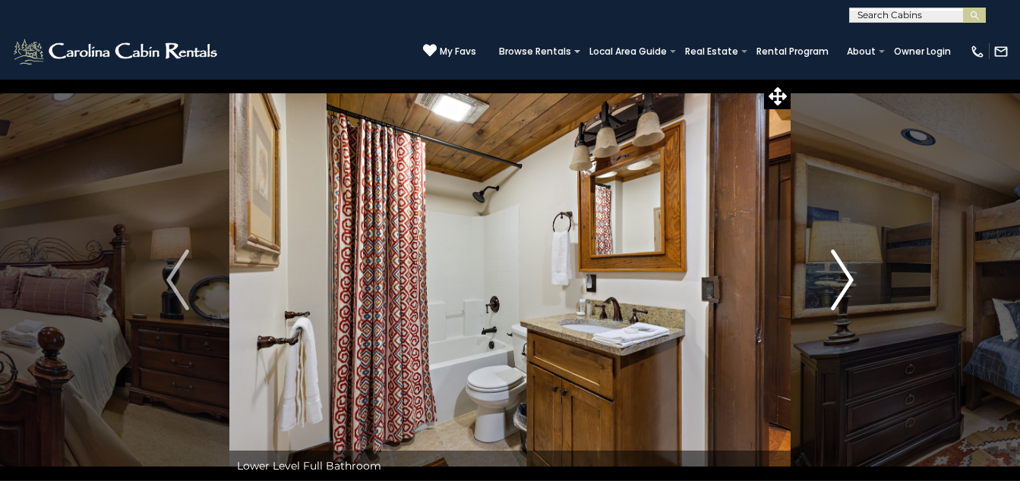
click at [836, 305] on img "Next" at bounding box center [842, 280] width 23 height 61
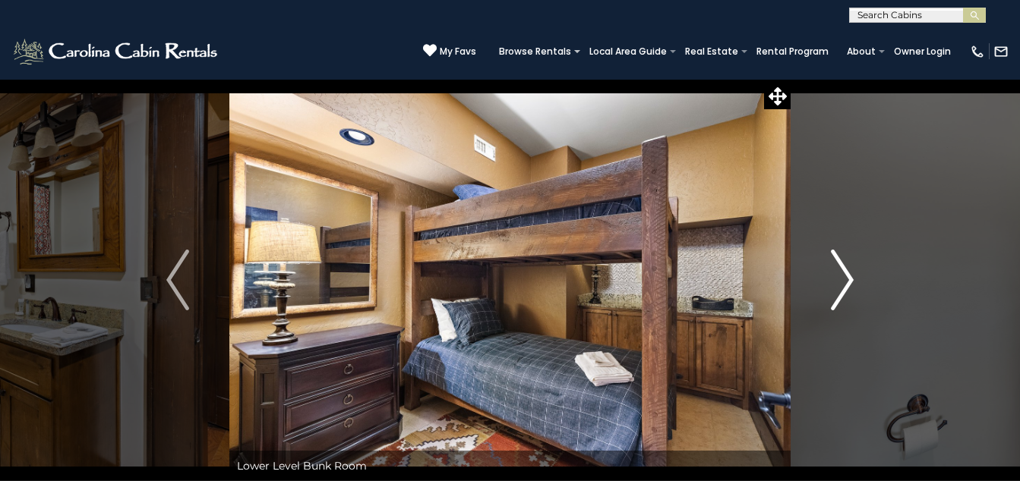
click at [836, 305] on img "Next" at bounding box center [842, 280] width 23 height 61
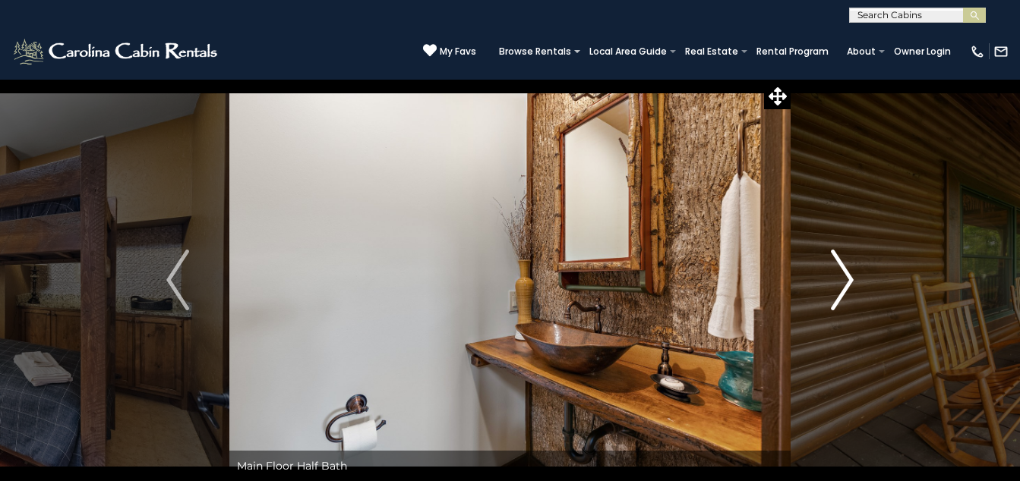
click at [836, 305] on img "Next" at bounding box center [842, 280] width 23 height 61
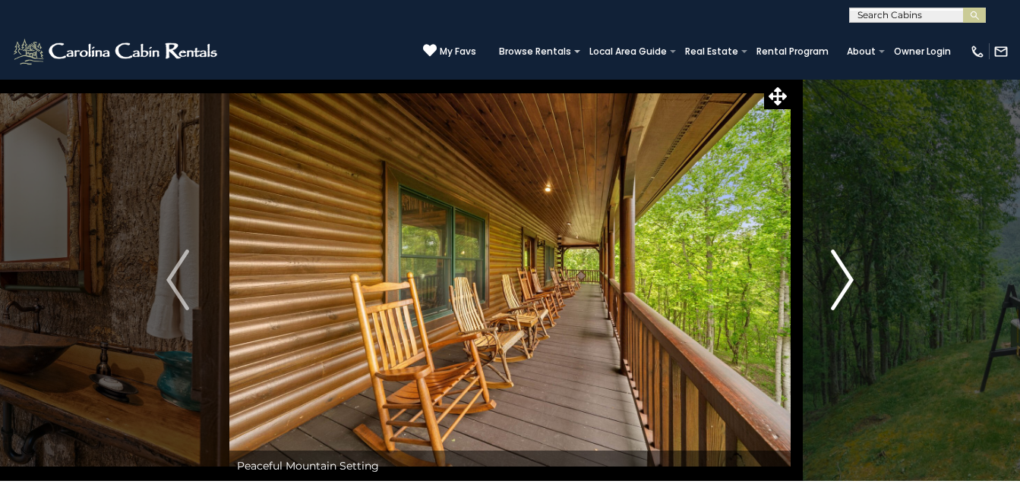
click at [836, 305] on img "Next" at bounding box center [842, 280] width 23 height 61
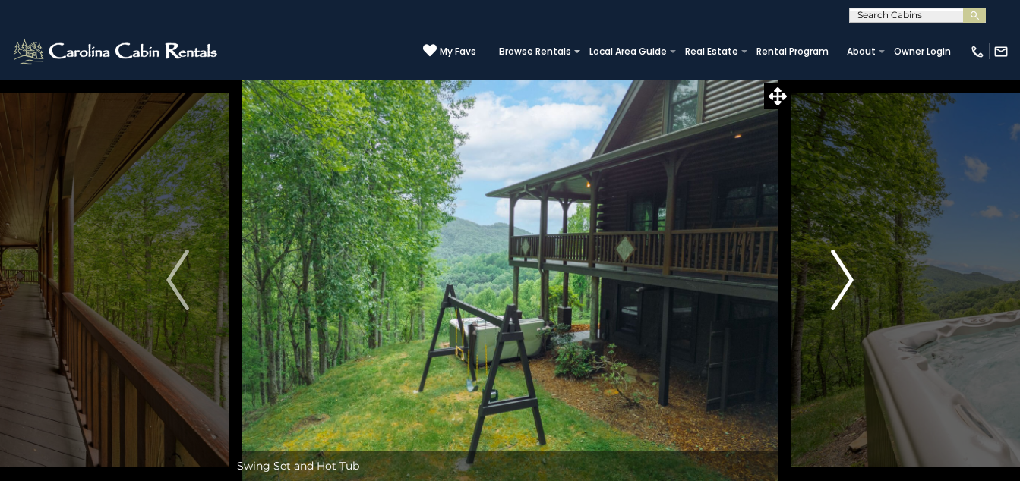
click at [836, 305] on img "Next" at bounding box center [842, 280] width 23 height 61
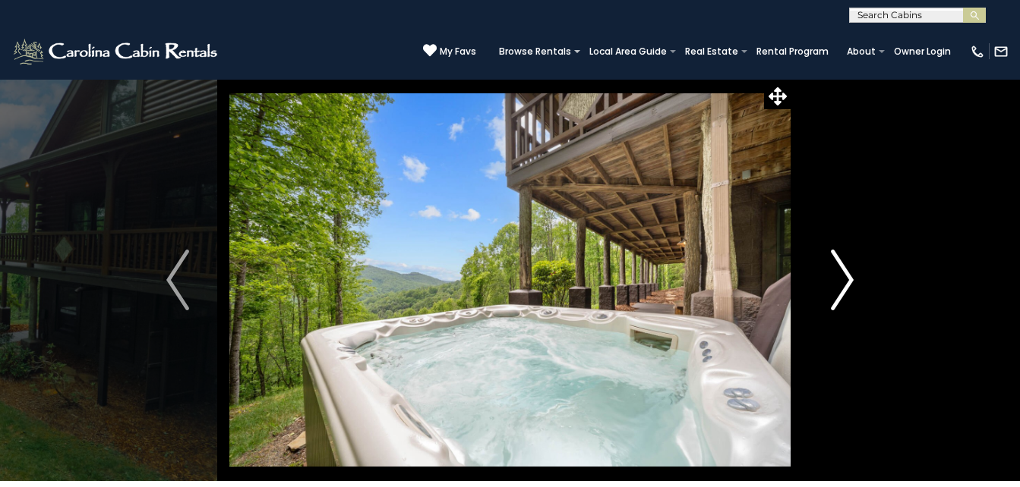
click at [836, 305] on img "Next" at bounding box center [842, 280] width 23 height 61
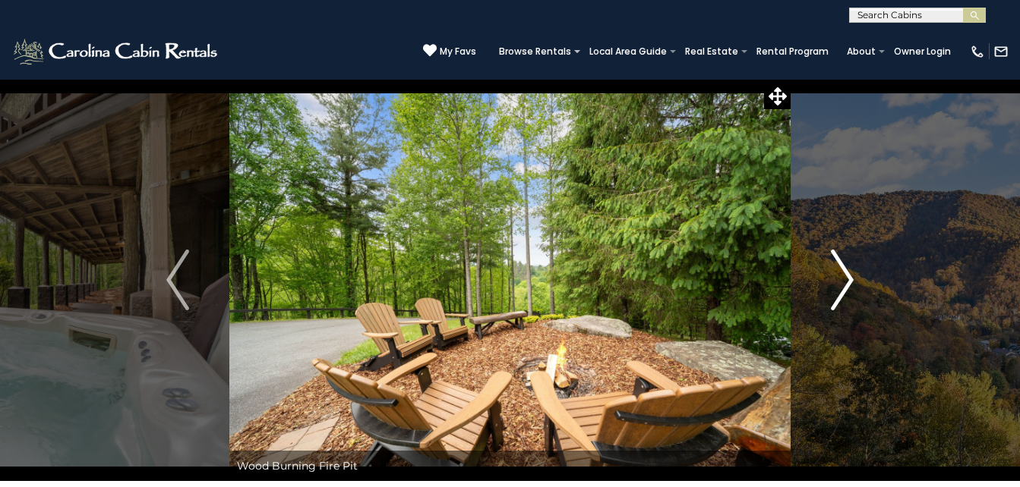
click at [836, 305] on img "Next" at bounding box center [842, 280] width 23 height 61
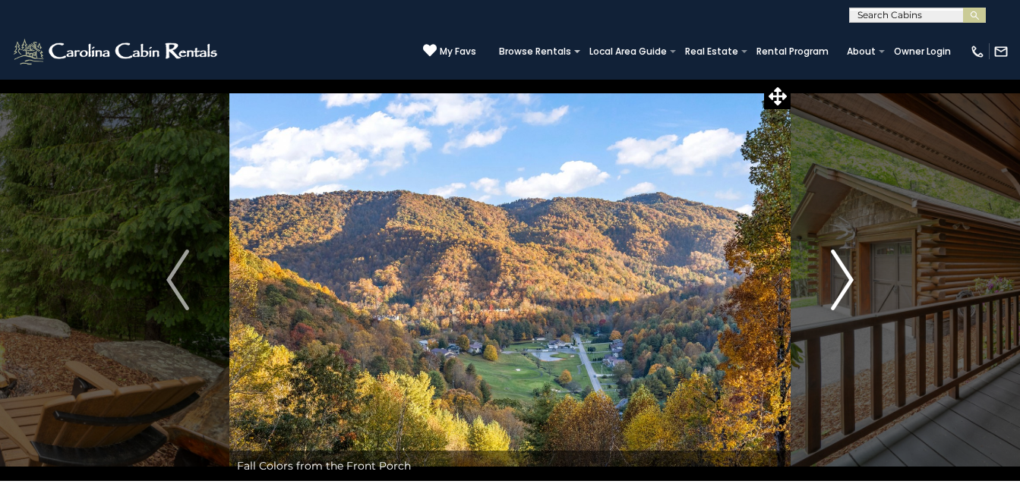
click at [836, 305] on img "Next" at bounding box center [842, 280] width 23 height 61
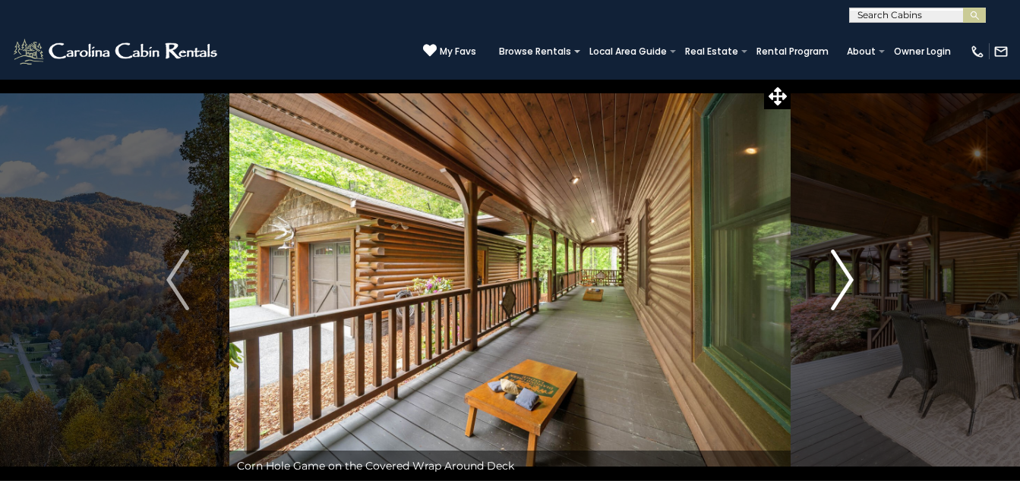
click at [836, 305] on img "Next" at bounding box center [842, 280] width 23 height 61
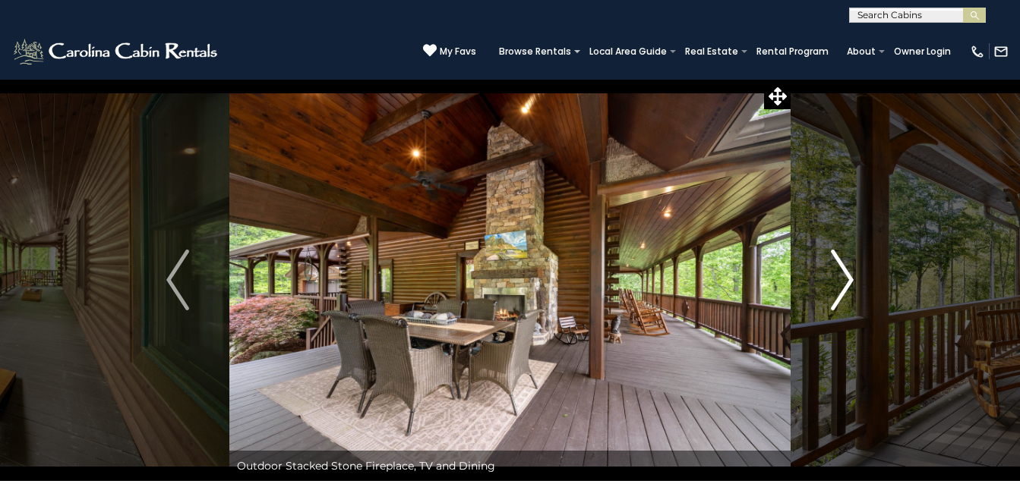
click at [836, 305] on img "Next" at bounding box center [842, 280] width 23 height 61
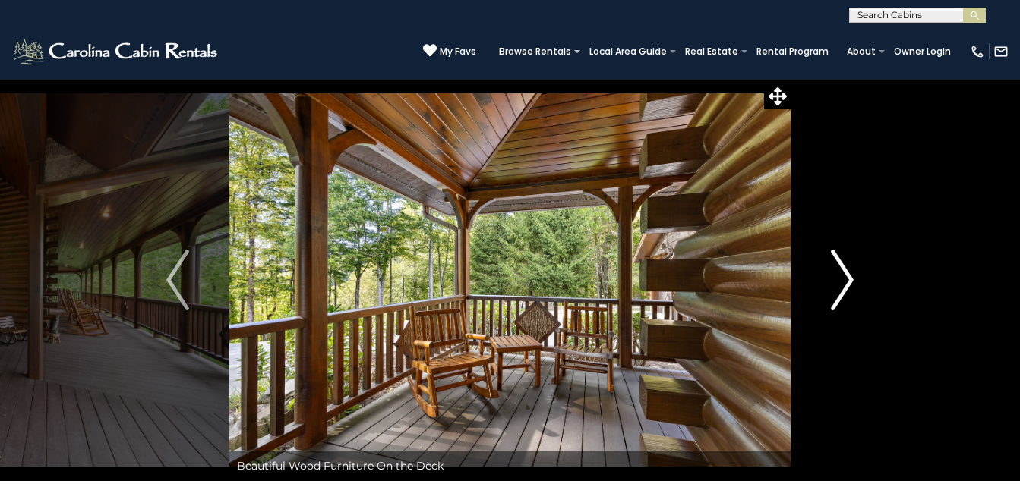
click at [836, 305] on img "Next" at bounding box center [842, 280] width 23 height 61
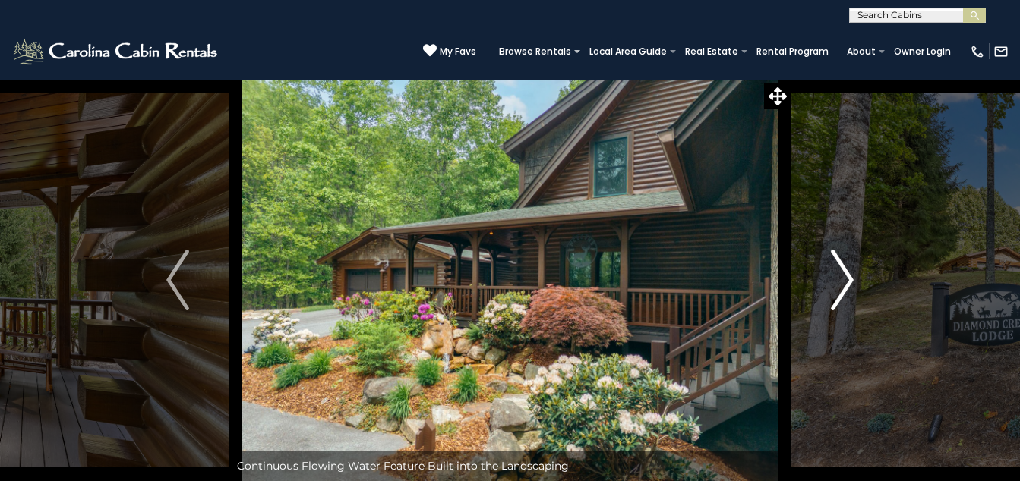
click at [836, 305] on img "Next" at bounding box center [842, 280] width 23 height 61
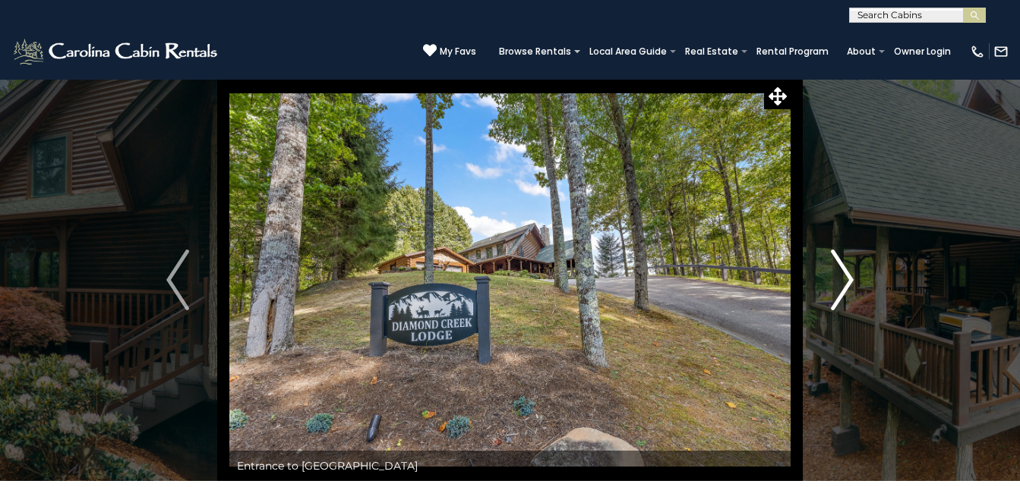
click at [836, 305] on img "Next" at bounding box center [842, 280] width 23 height 61
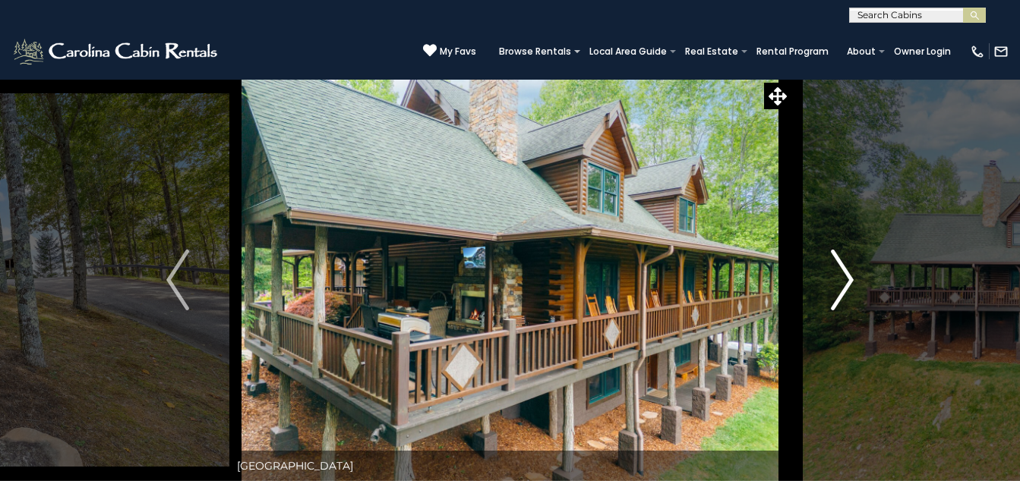
click at [836, 305] on img "Next" at bounding box center [842, 280] width 23 height 61
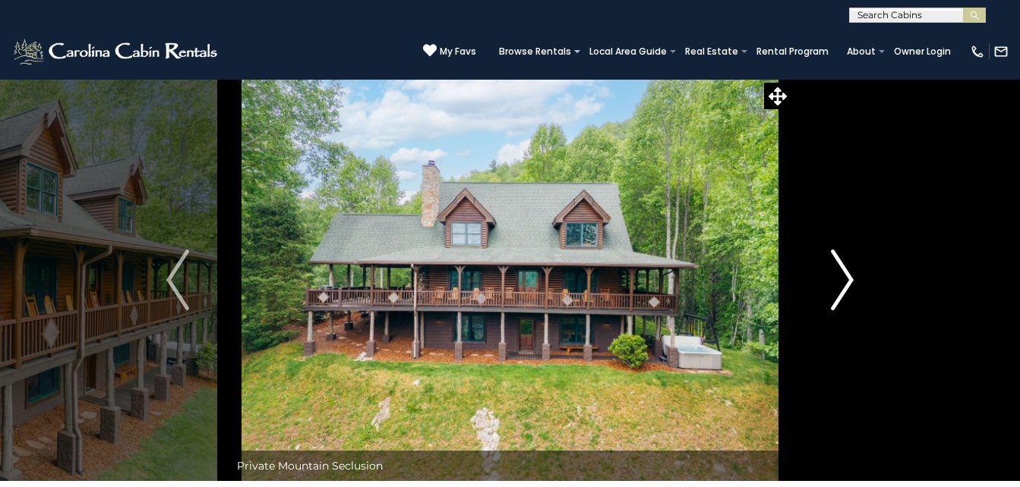
click at [836, 305] on img "Next" at bounding box center [842, 280] width 23 height 61
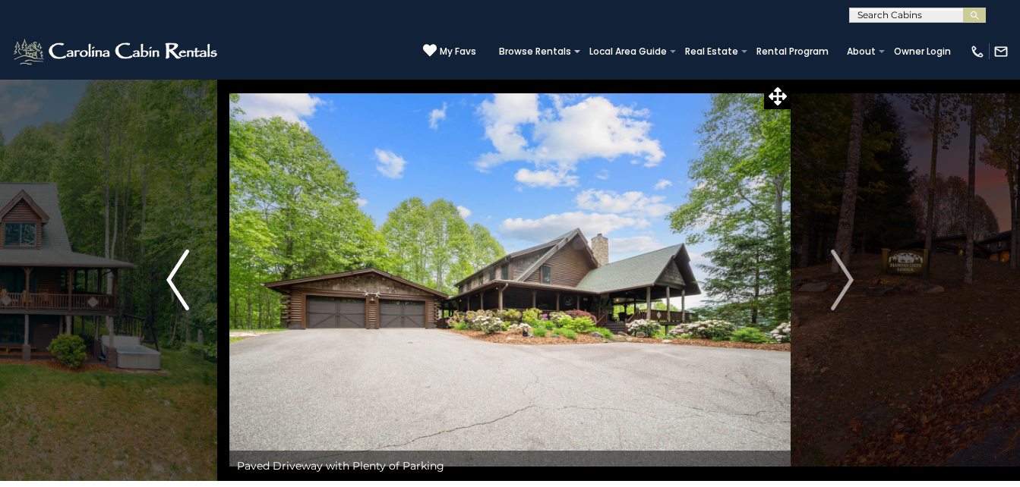
click at [187, 295] on img "Previous" at bounding box center [177, 280] width 23 height 61
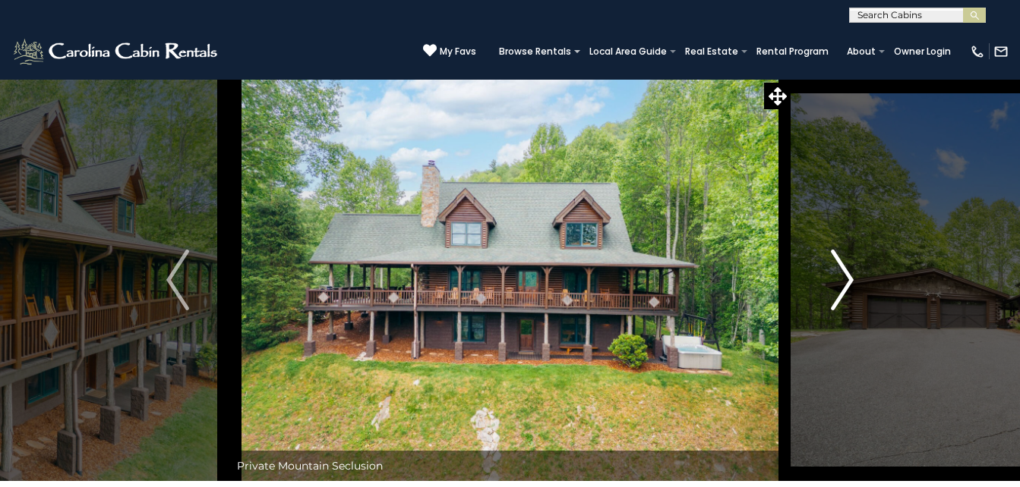
click at [847, 283] on img "Next" at bounding box center [842, 280] width 23 height 61
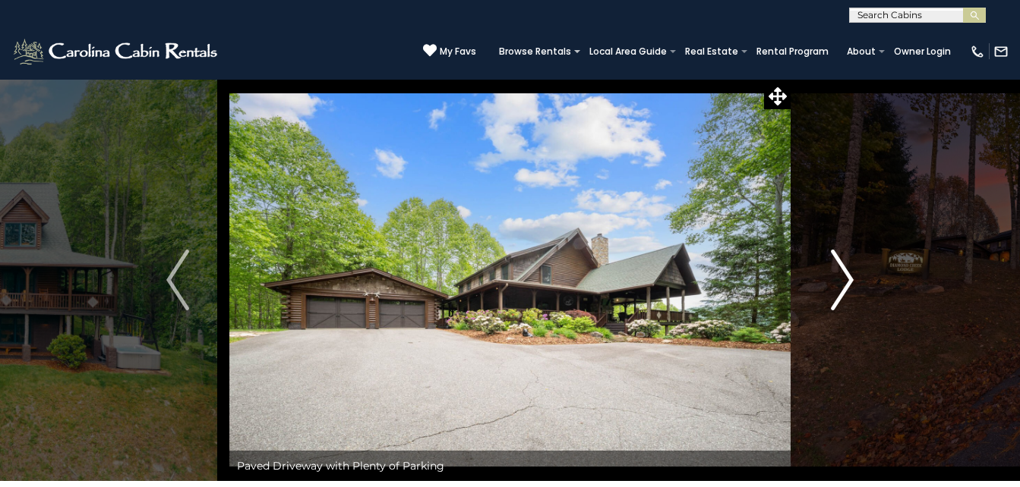
click at [847, 283] on img "Next" at bounding box center [842, 280] width 23 height 61
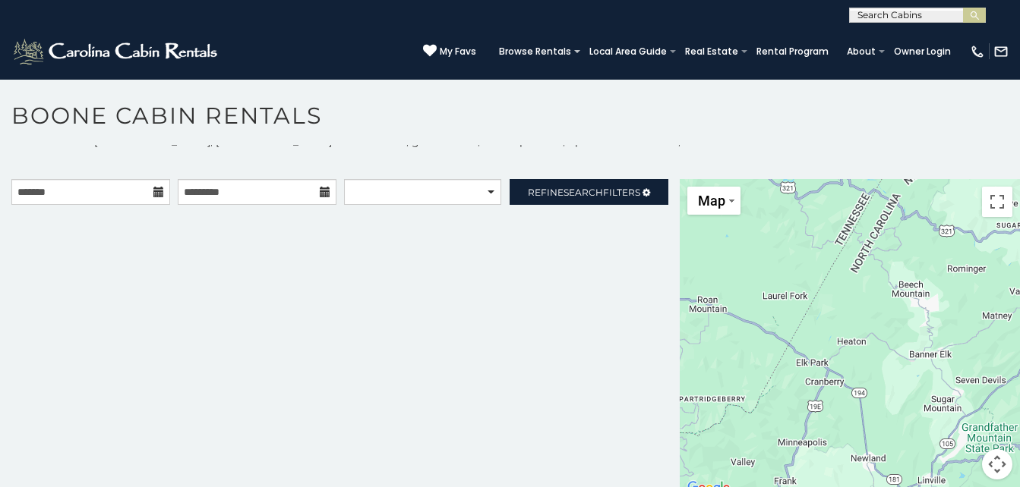
scroll to position [14, 0]
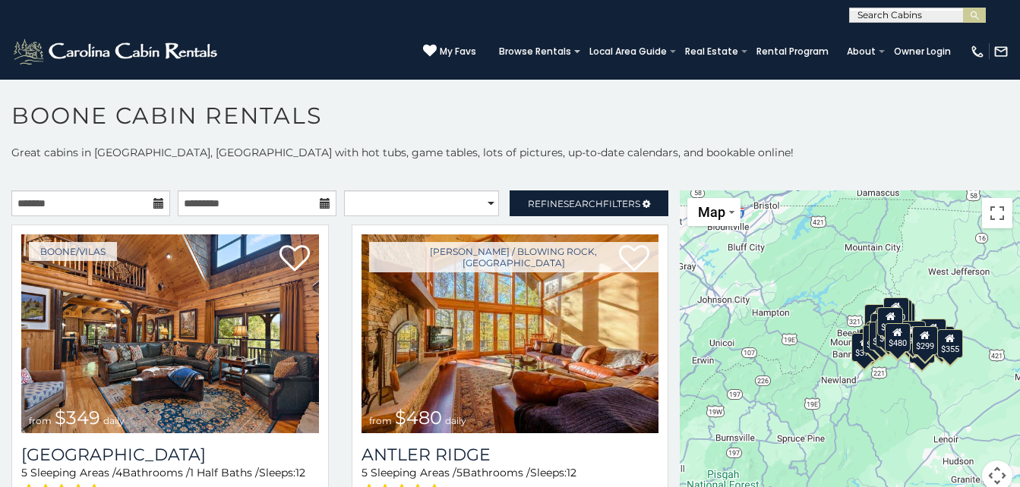
click at [158, 204] on icon at bounding box center [158, 203] width 11 height 11
click at [156, 205] on icon at bounding box center [158, 203] width 11 height 11
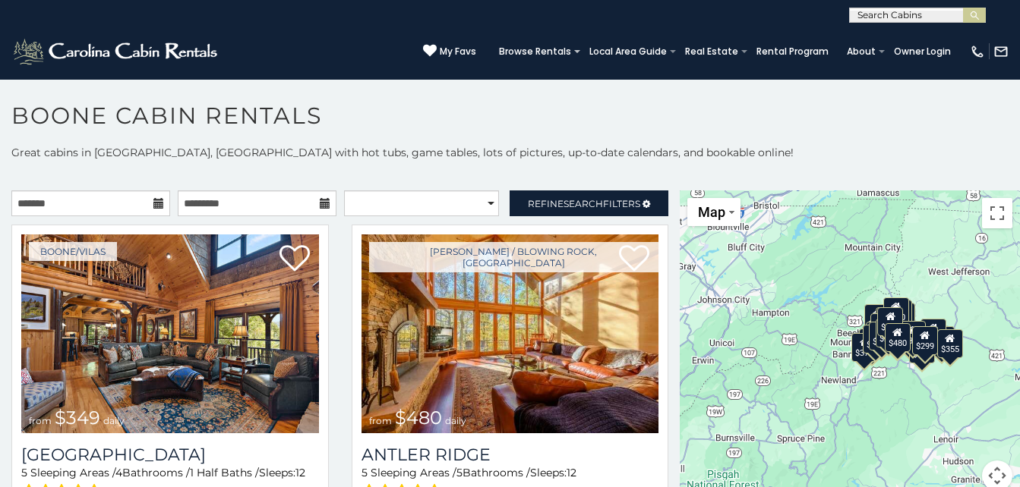
click at [156, 205] on icon at bounding box center [158, 203] width 11 height 11
click at [43, 204] on input "text" at bounding box center [90, 204] width 159 height 26
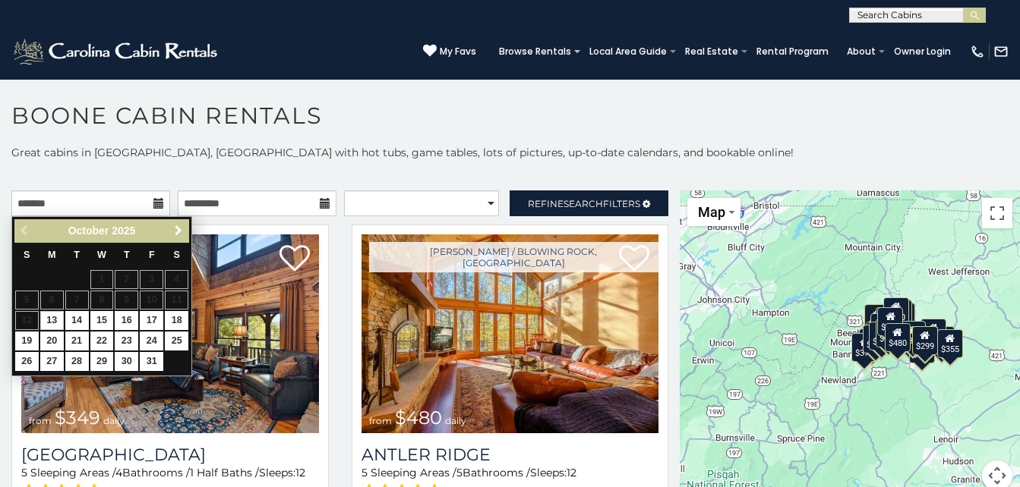
click at [169, 229] on link "Next" at bounding box center [178, 231] width 19 height 19
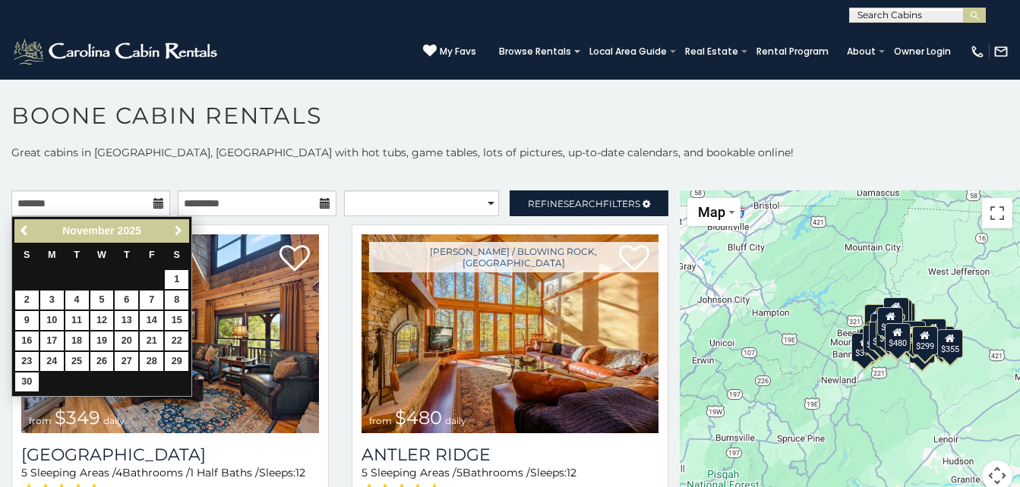
click at [169, 229] on link "Next" at bounding box center [178, 231] width 19 height 19
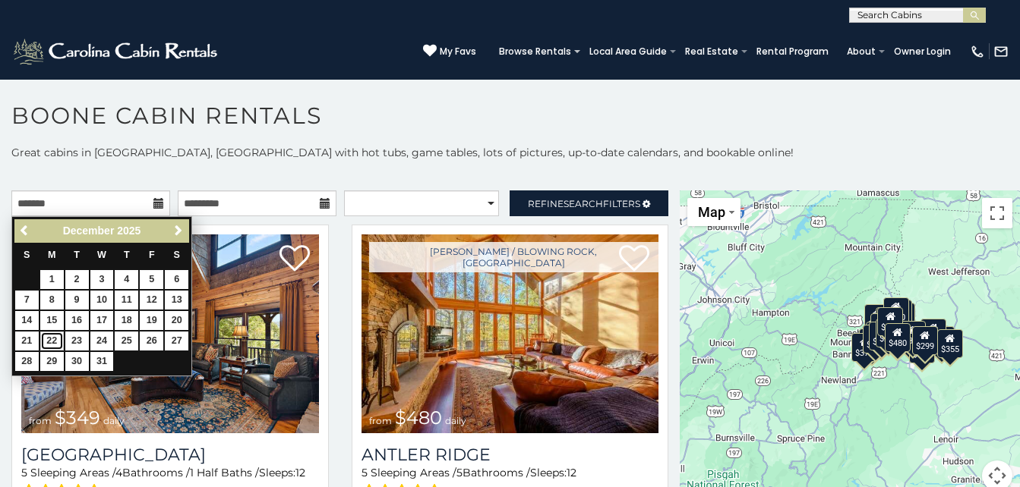
click at [54, 333] on link "22" at bounding box center [52, 341] width 24 height 19
type input "**********"
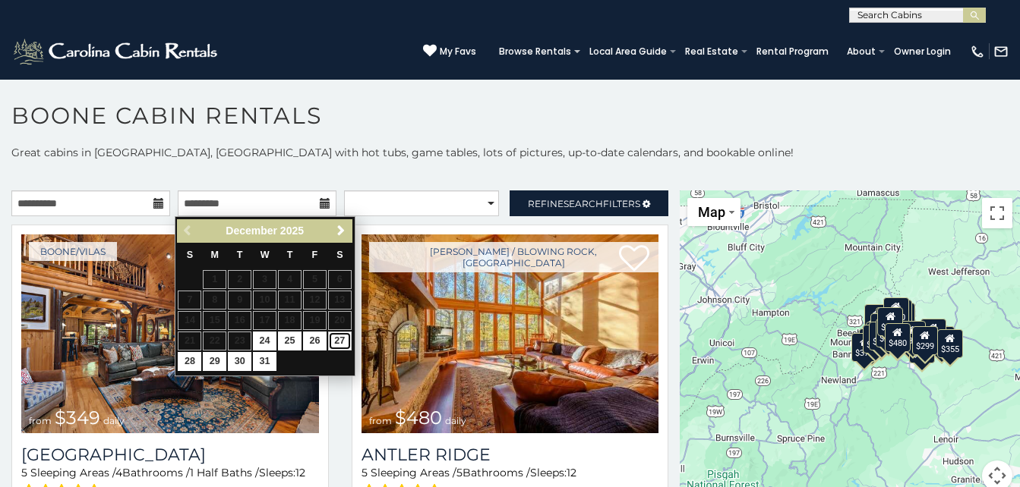
click at [341, 343] on link "27" at bounding box center [340, 341] width 24 height 19
type input "**********"
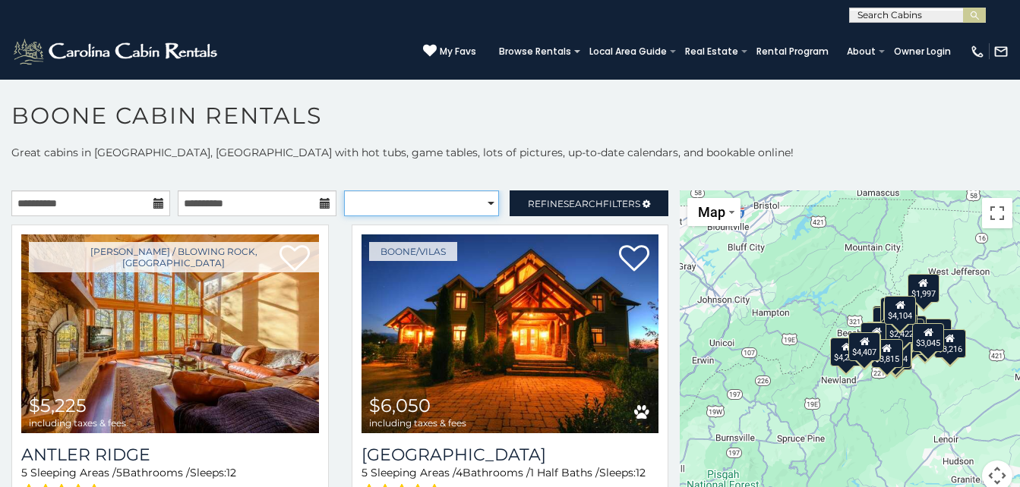
click at [481, 210] on select "**********" at bounding box center [422, 204] width 156 height 26
click at [449, 76] on div "[PHONE_NUMBER] My Favs Browse Rentals Local Area Guide Activities & Attractions…" at bounding box center [510, 51] width 1020 height 57
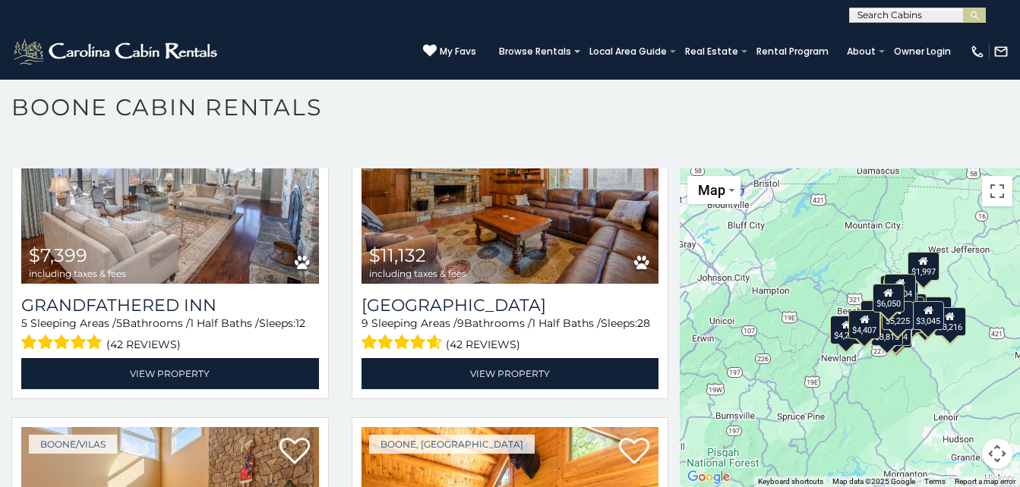
scroll to position [476, 0]
